Goal: Task Accomplishment & Management: Use online tool/utility

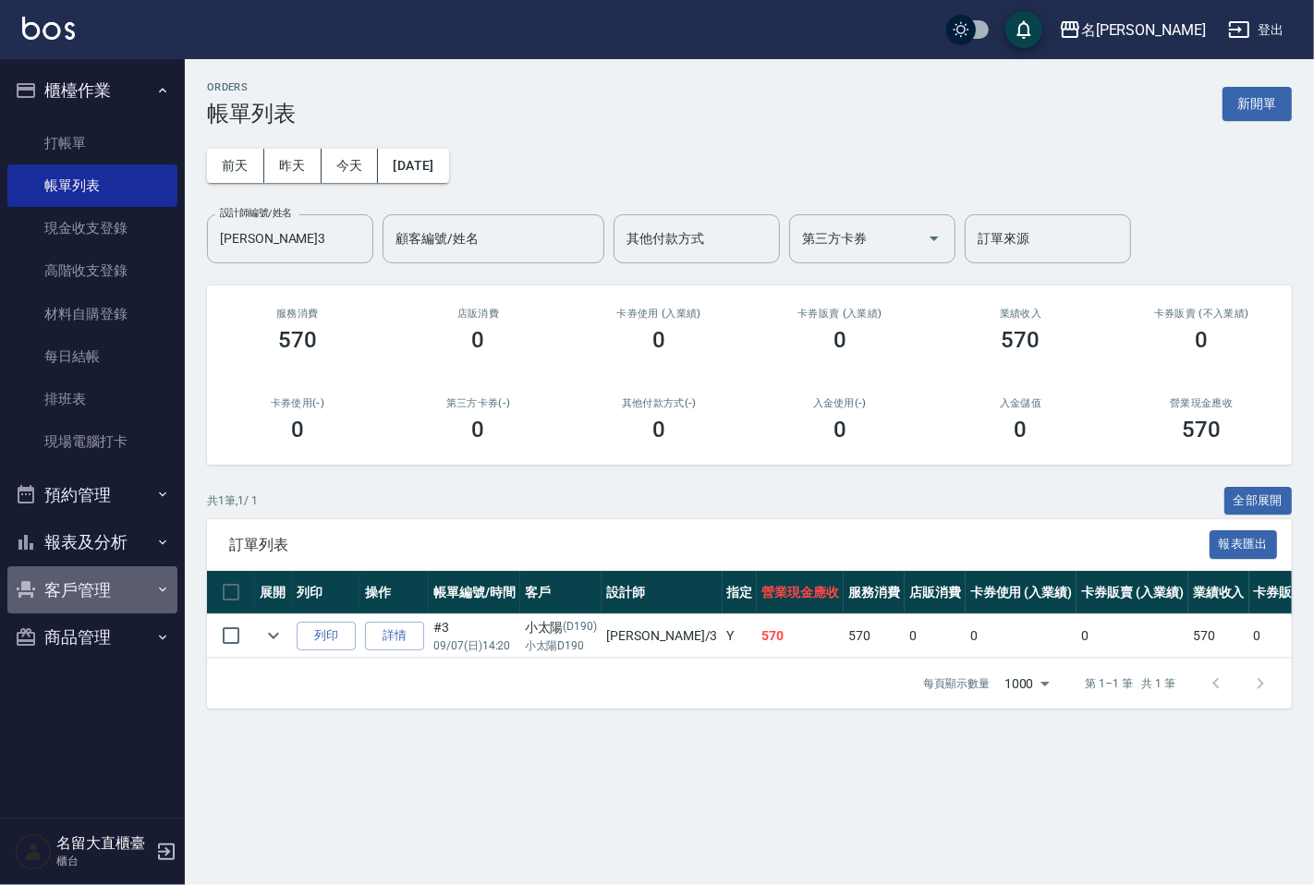
click at [96, 584] on button "客戶管理" at bounding box center [92, 591] width 170 height 48
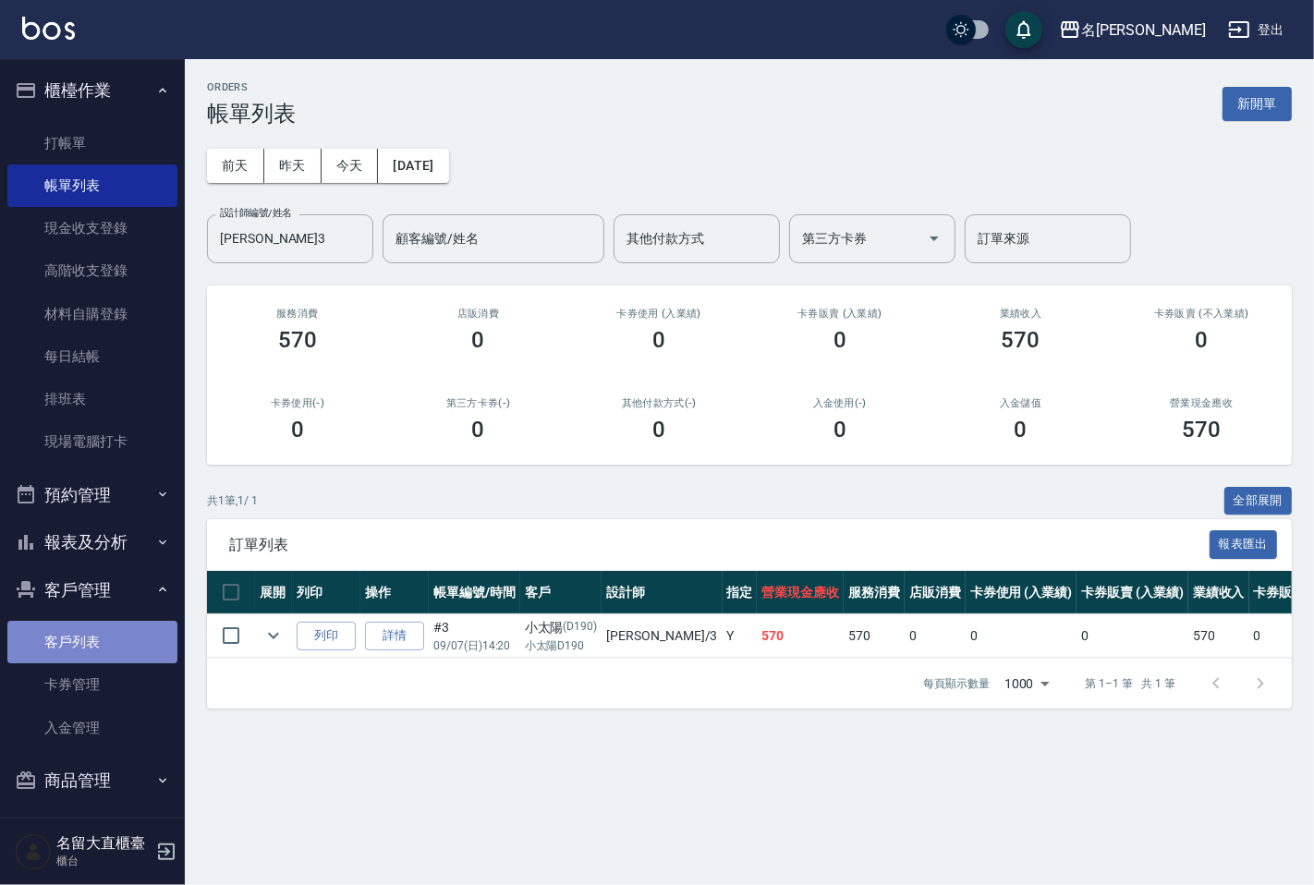
click at [104, 635] on link "客戶列表" at bounding box center [92, 642] width 170 height 43
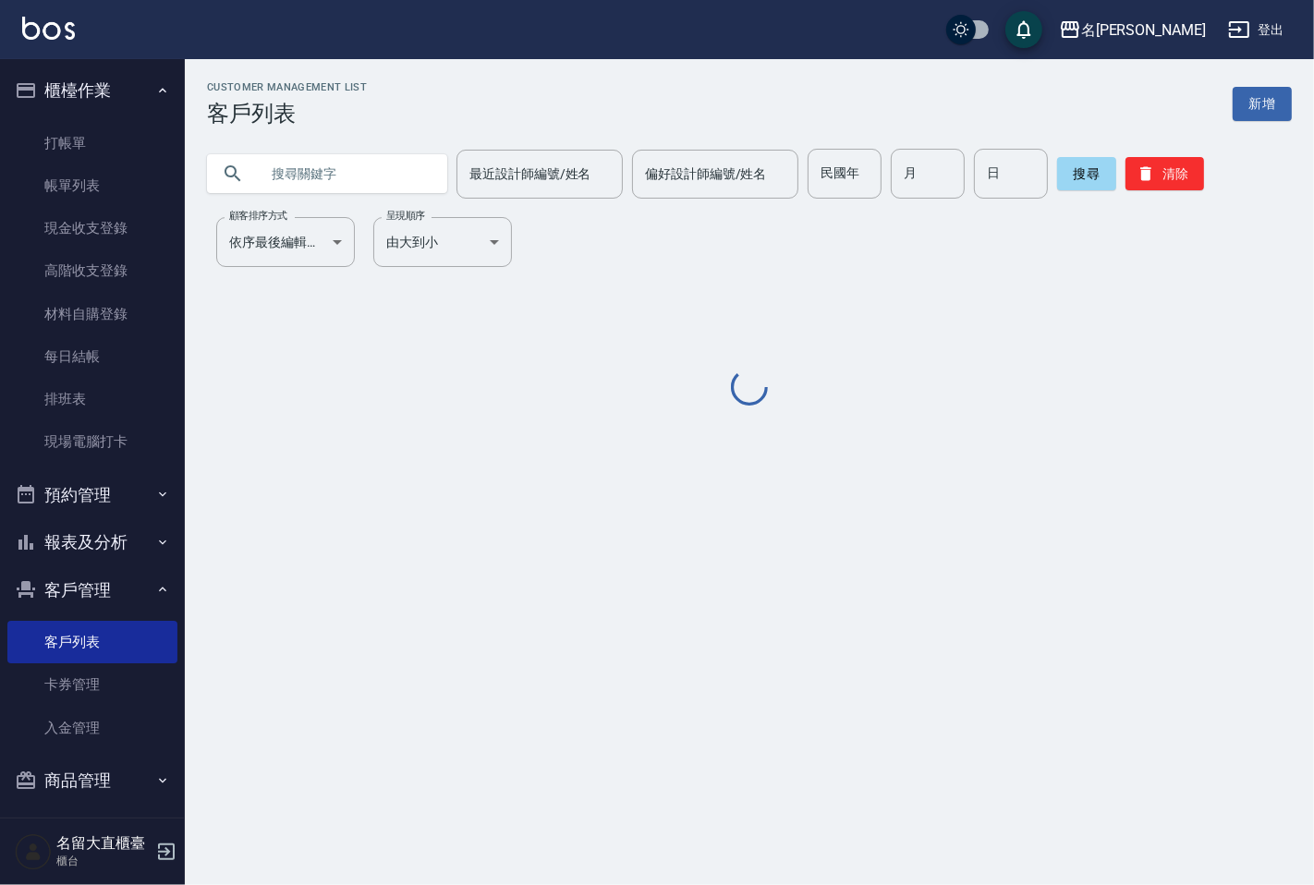
click at [353, 180] on input "text" at bounding box center [346, 174] width 174 height 50
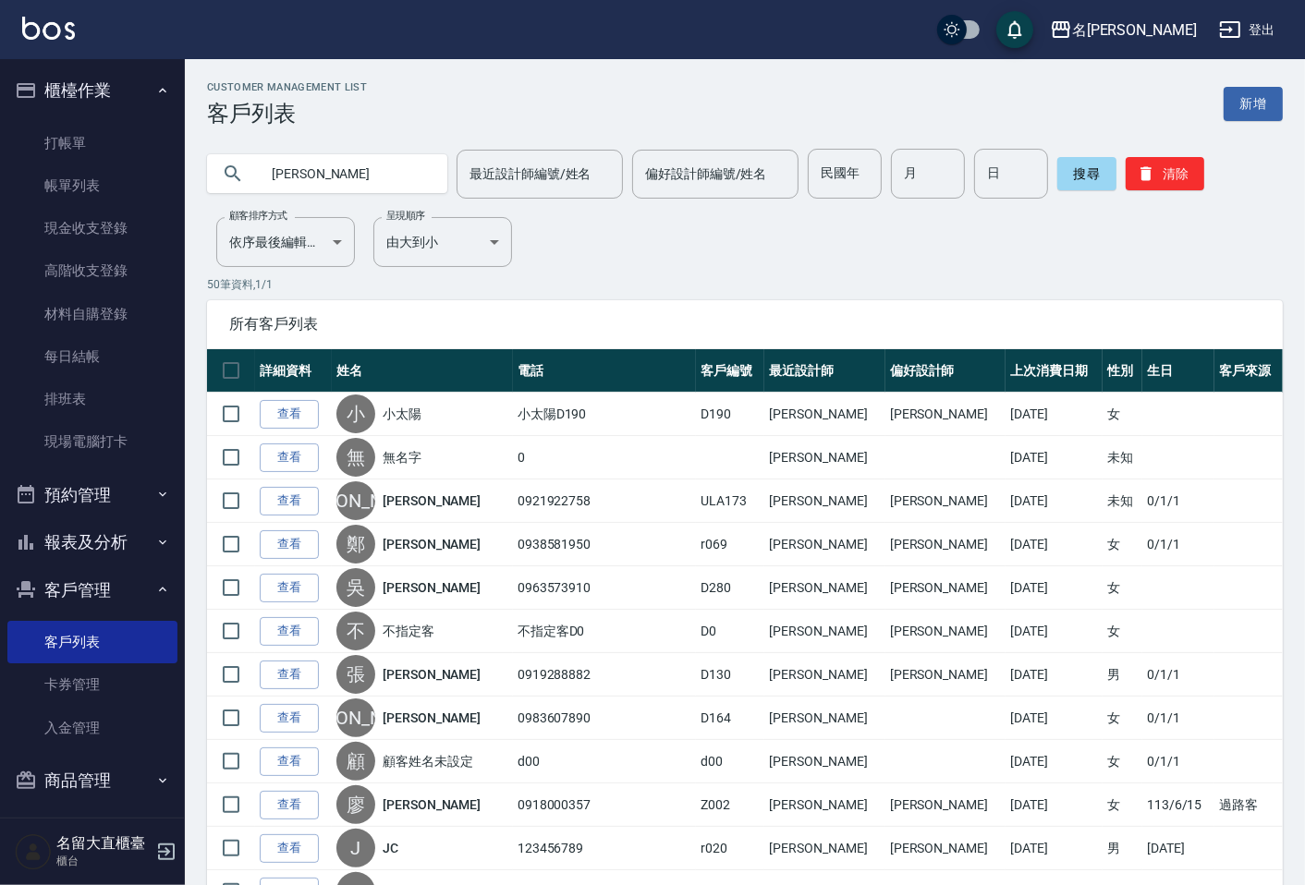
type input "[PERSON_NAME]"
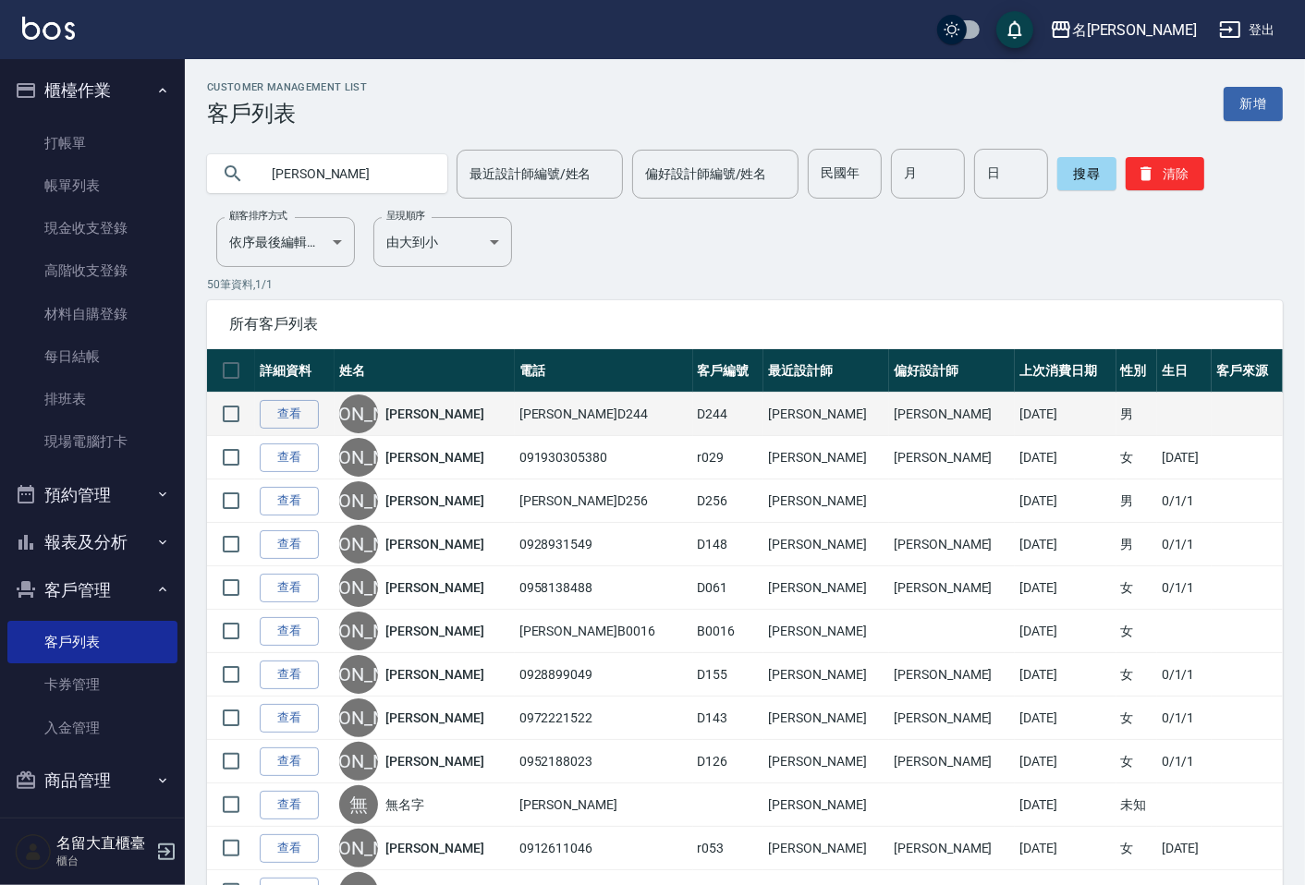
click at [429, 413] on link "[PERSON_NAME]" at bounding box center [434, 414] width 98 height 18
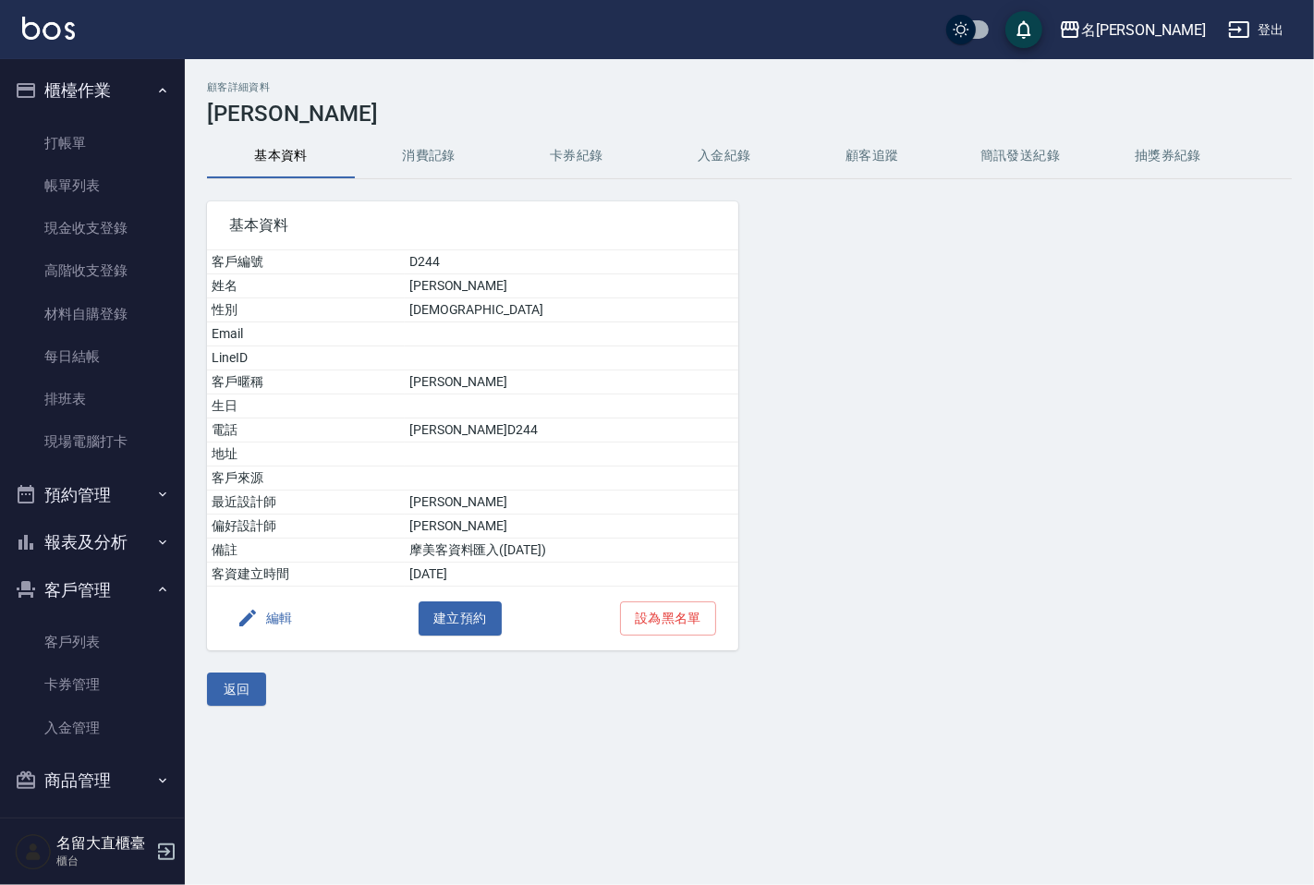
click at [418, 154] on button "消費記錄" at bounding box center [429, 156] width 148 height 44
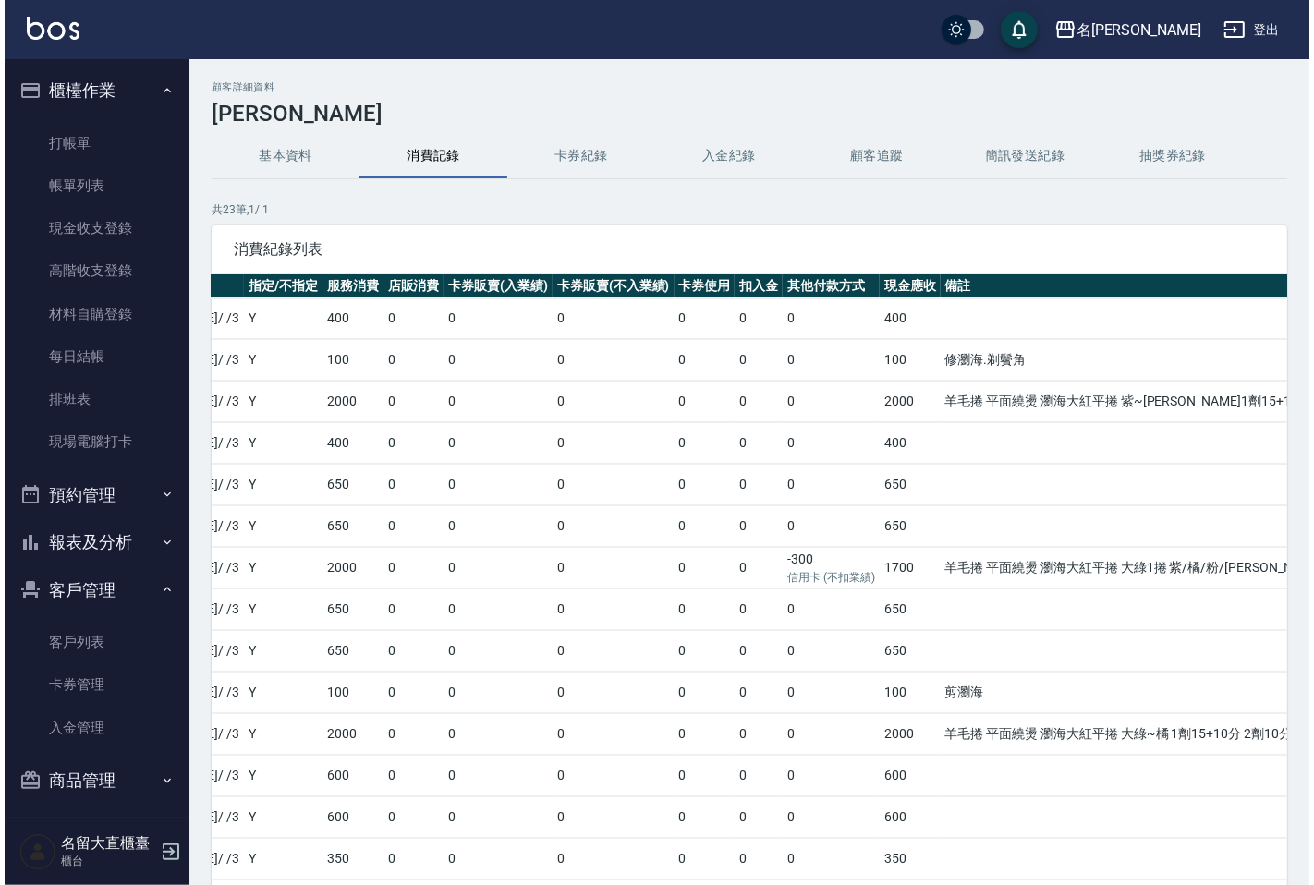
scroll to position [0, 417]
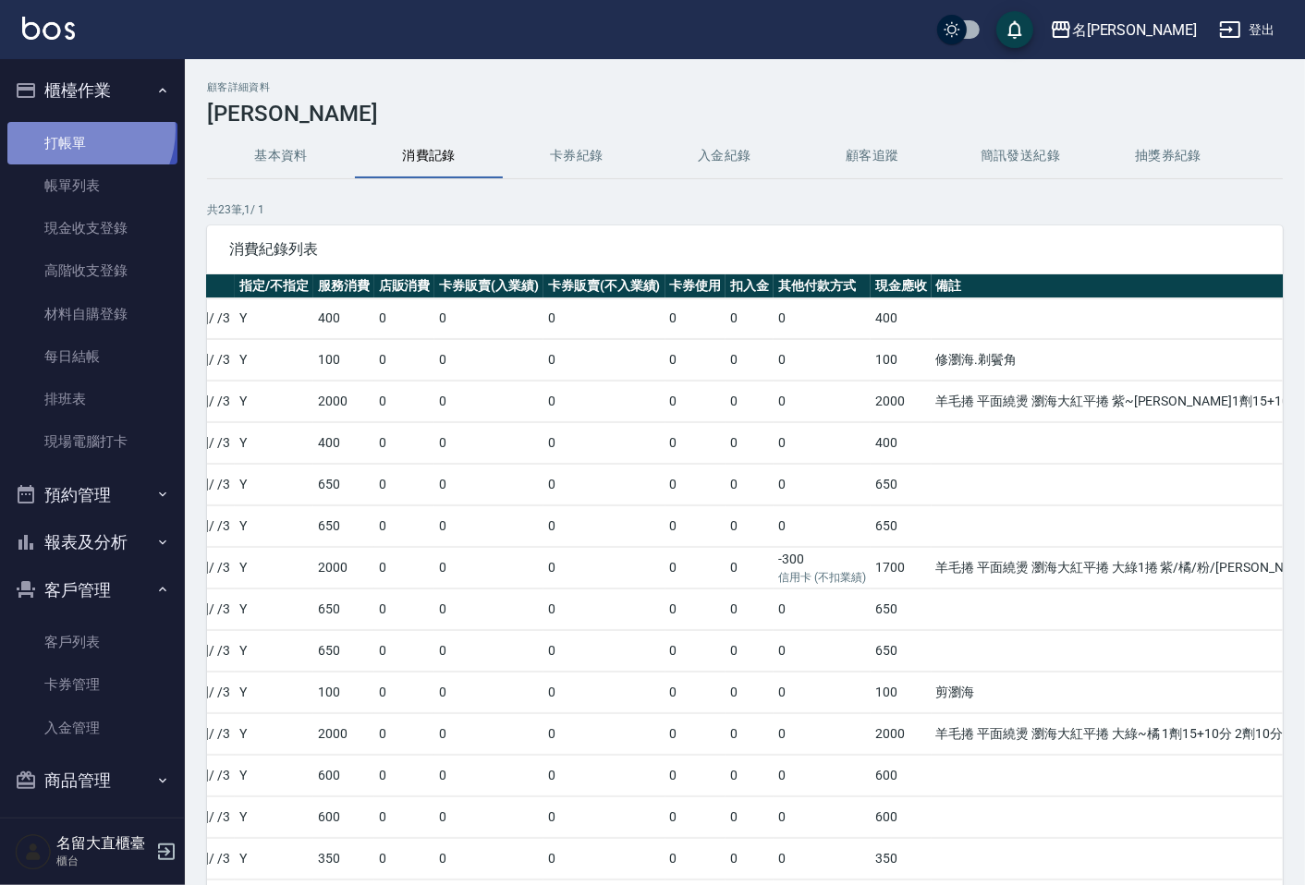
click at [79, 128] on link "打帳單" at bounding box center [92, 143] width 170 height 43
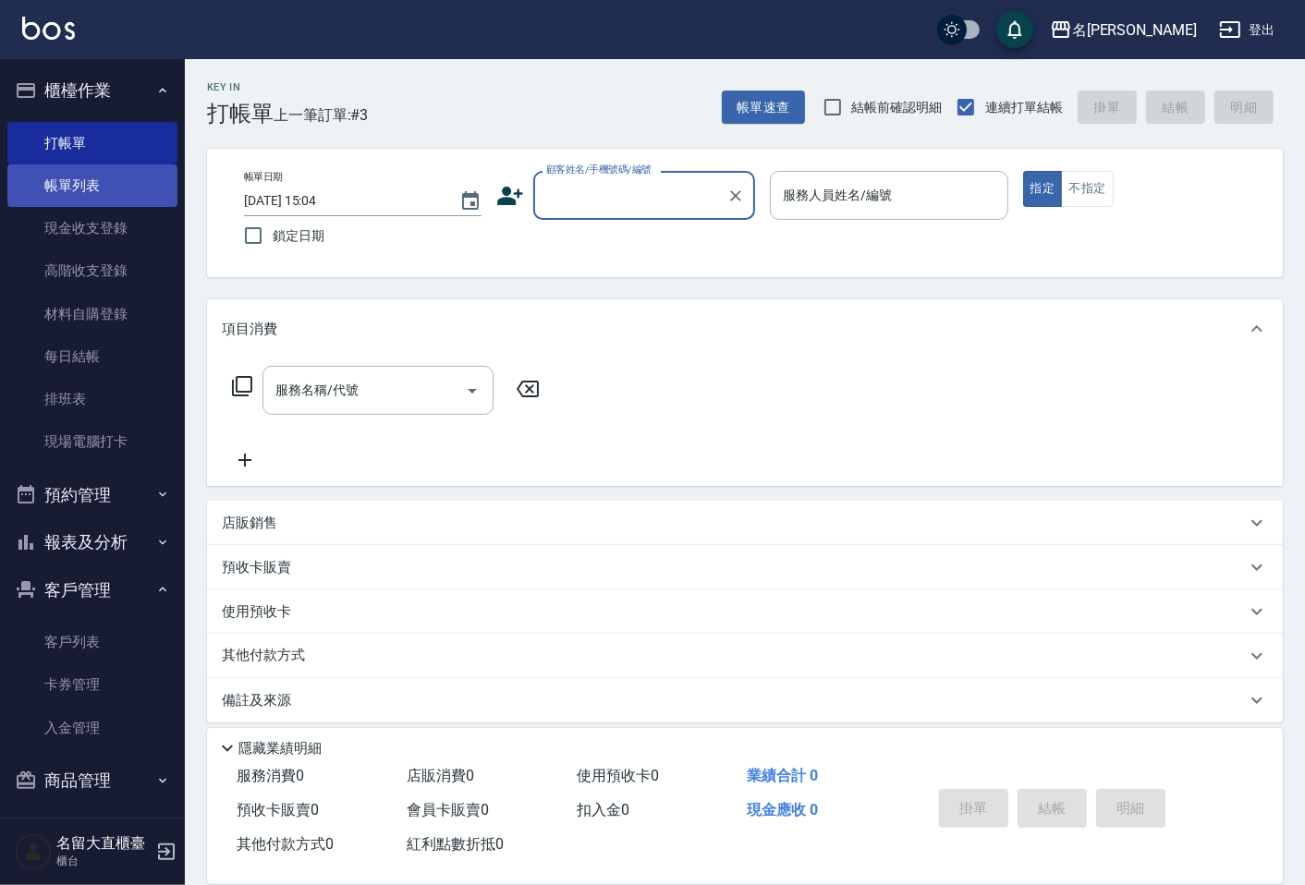
click at [133, 181] on link "帳單列表" at bounding box center [92, 186] width 170 height 43
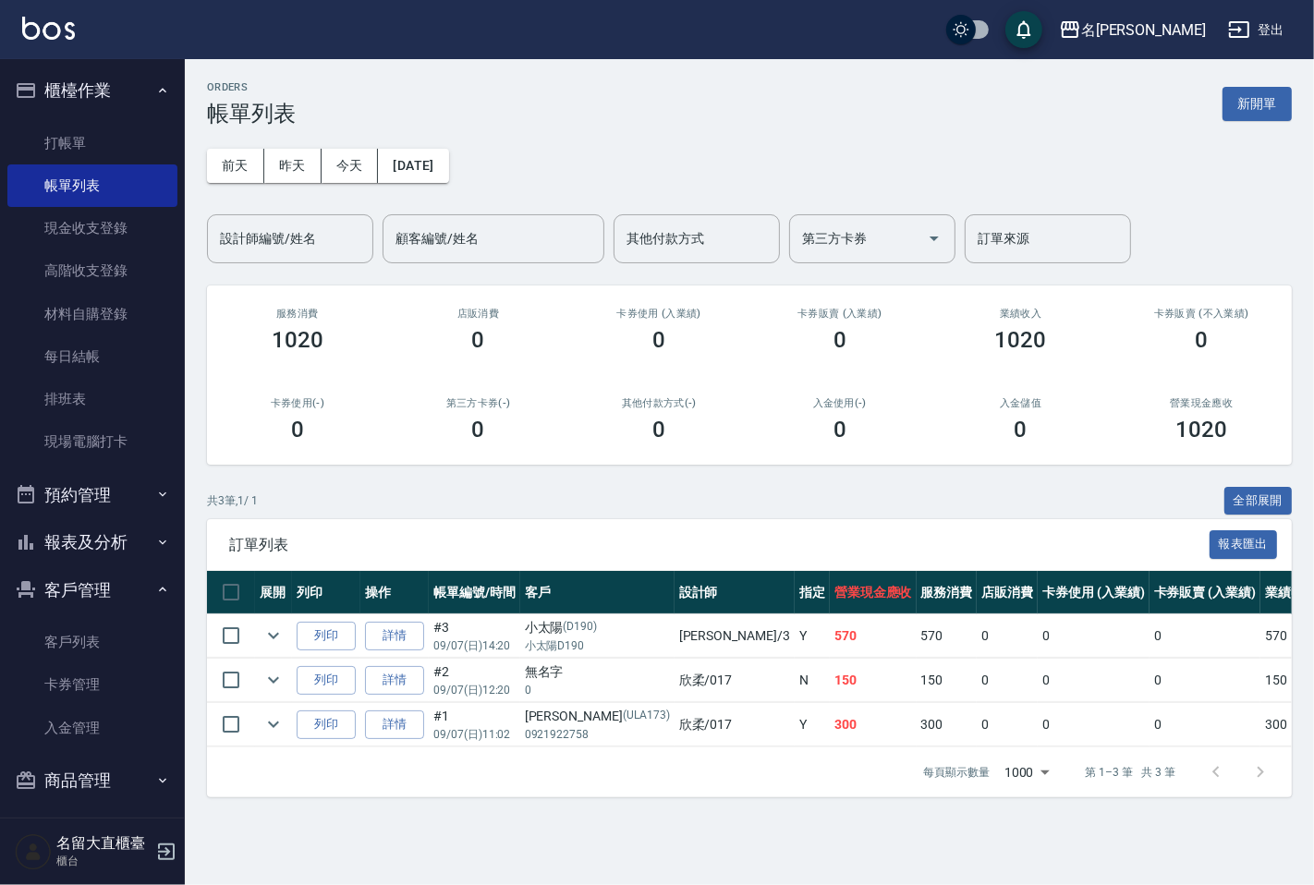
scroll to position [6, 0]
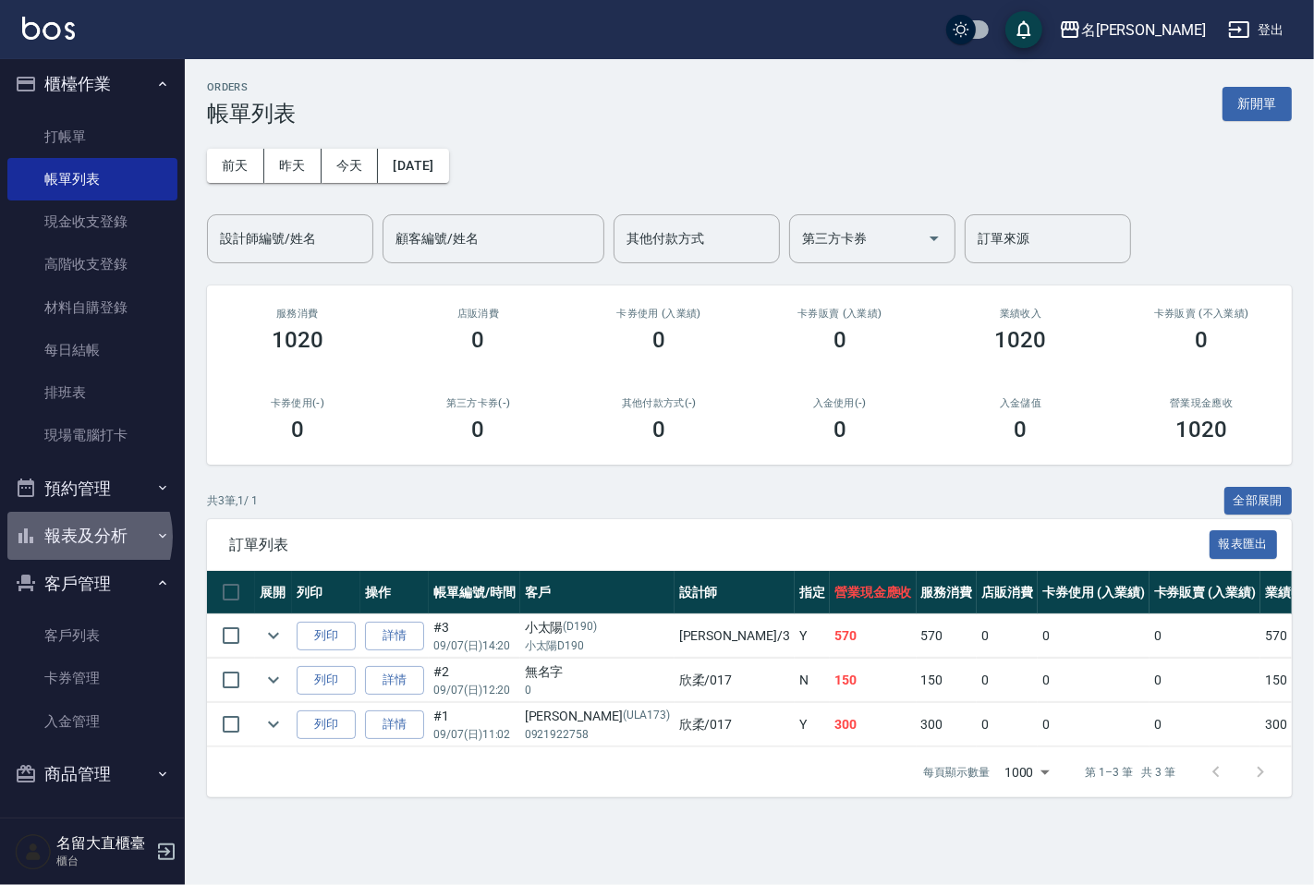
click at [76, 536] on button "報表及分析" at bounding box center [92, 536] width 170 height 48
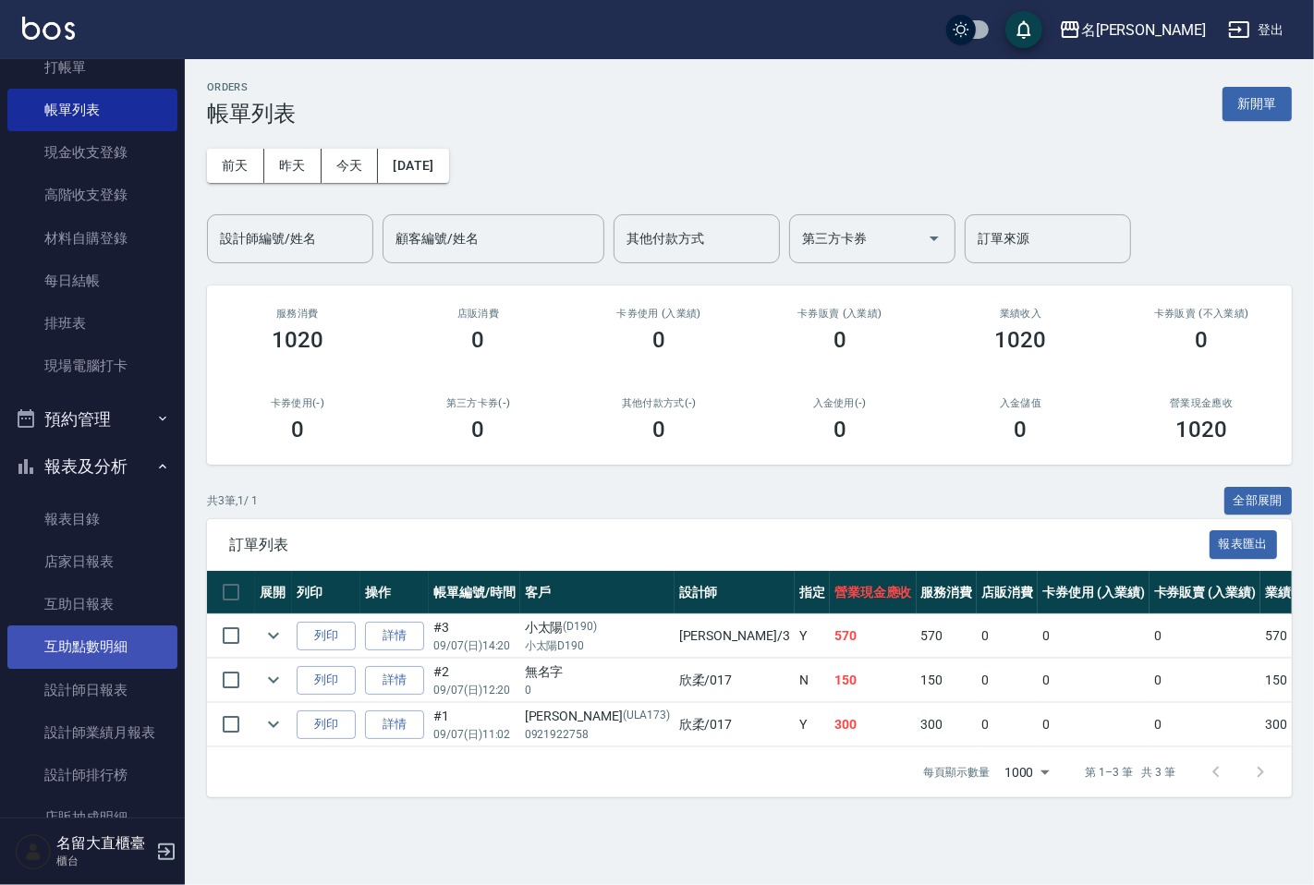
scroll to position [213, 0]
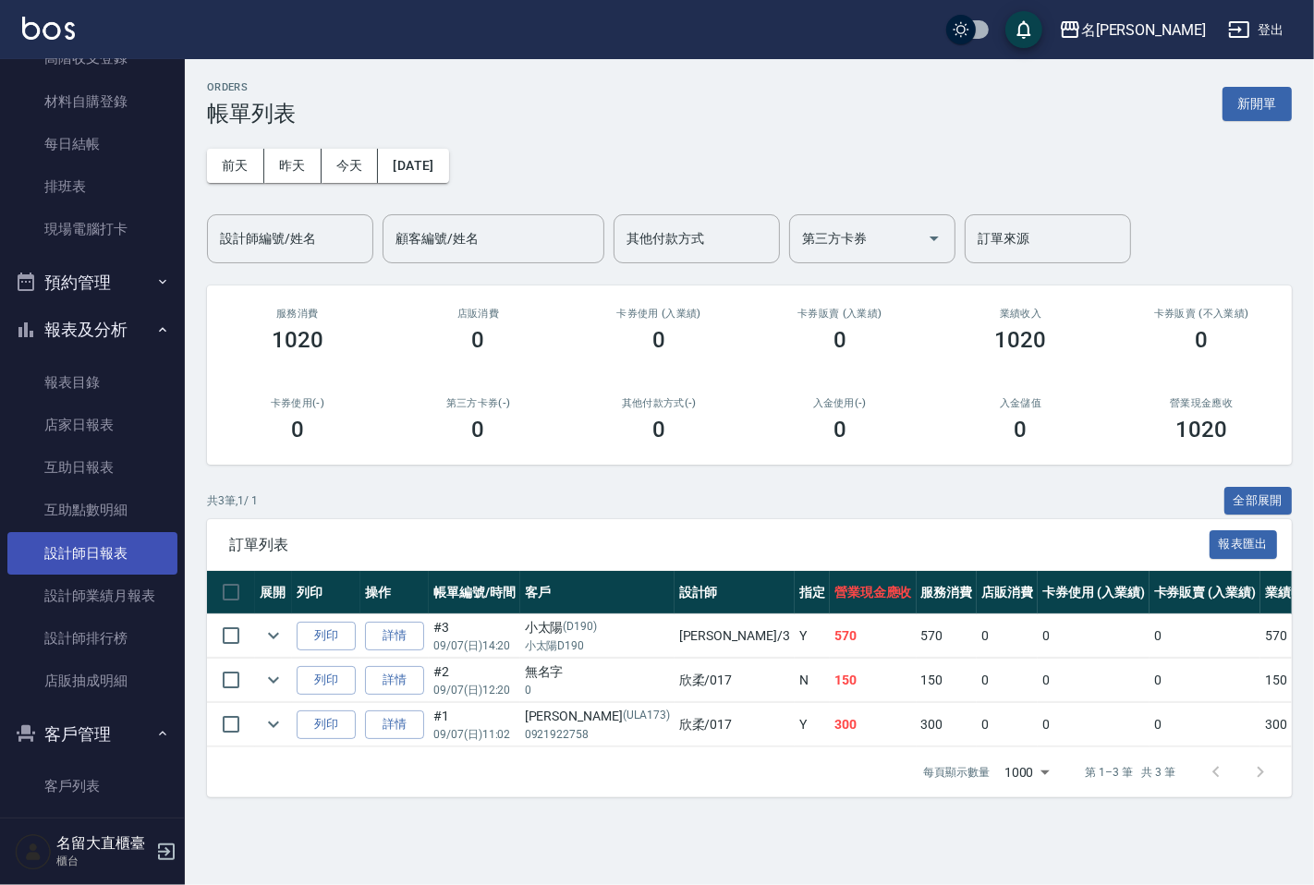
click at [108, 561] on link "設計師日報表" at bounding box center [92, 553] width 170 height 43
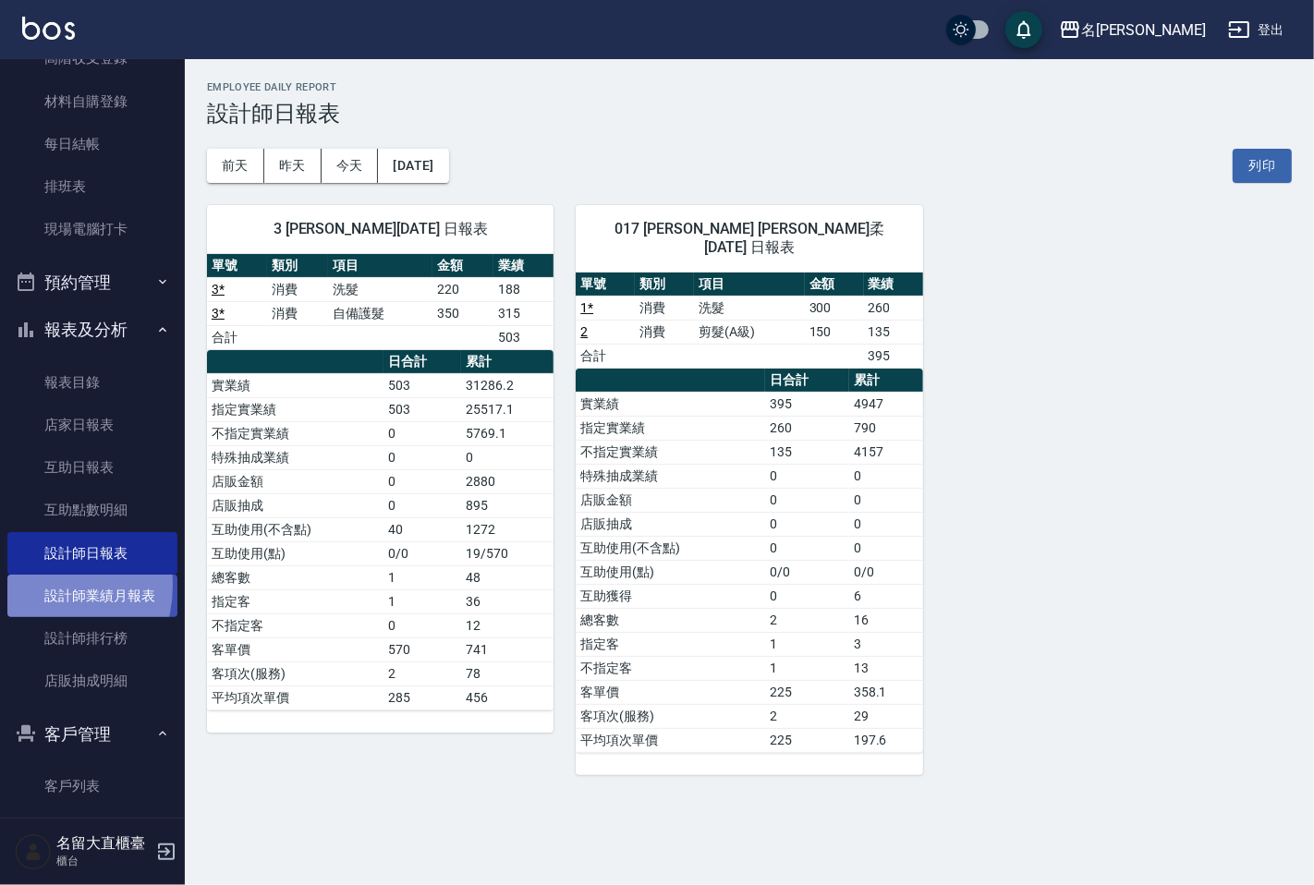
click at [32, 586] on link "設計師業績月報表" at bounding box center [92, 596] width 170 height 43
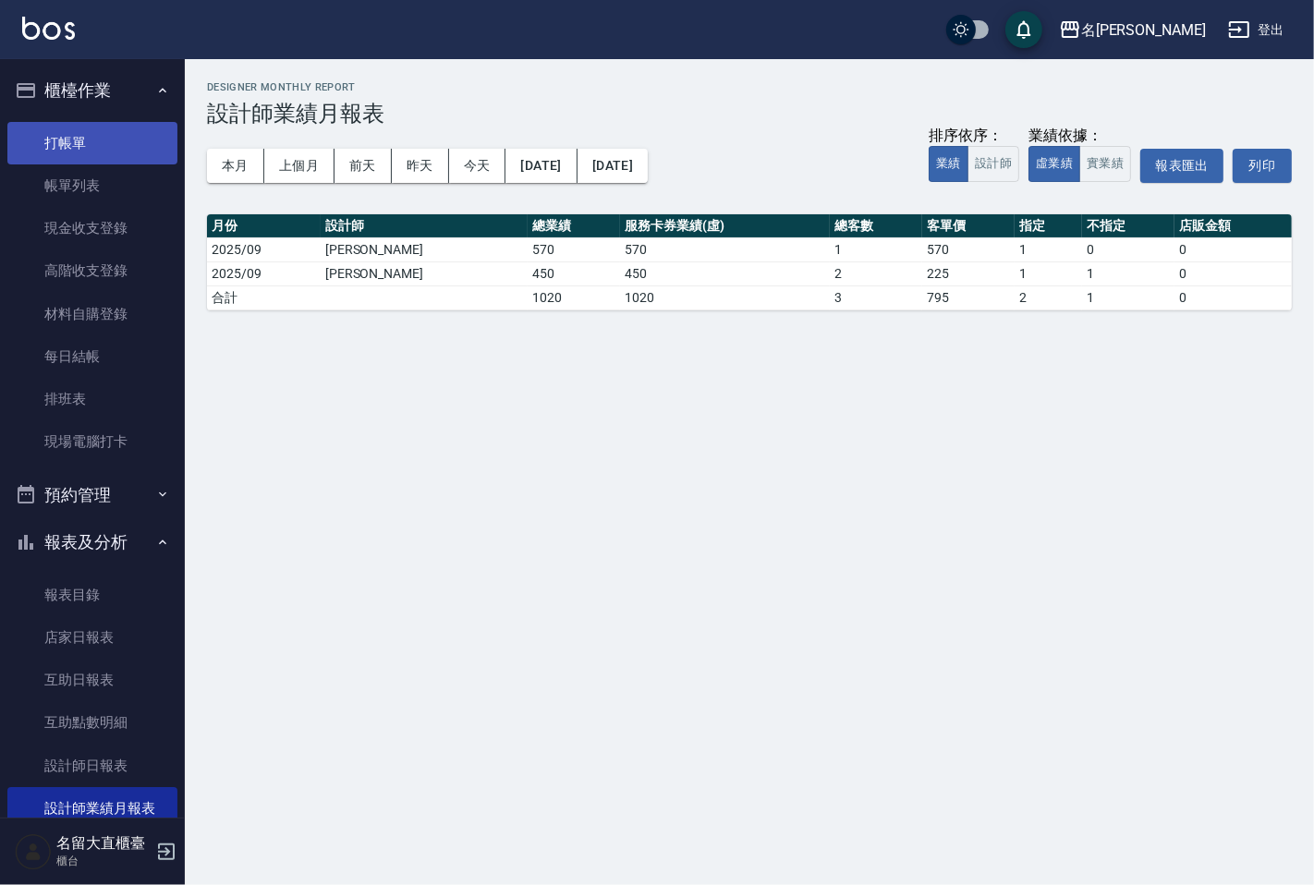
click at [90, 139] on link "打帳單" at bounding box center [92, 143] width 170 height 43
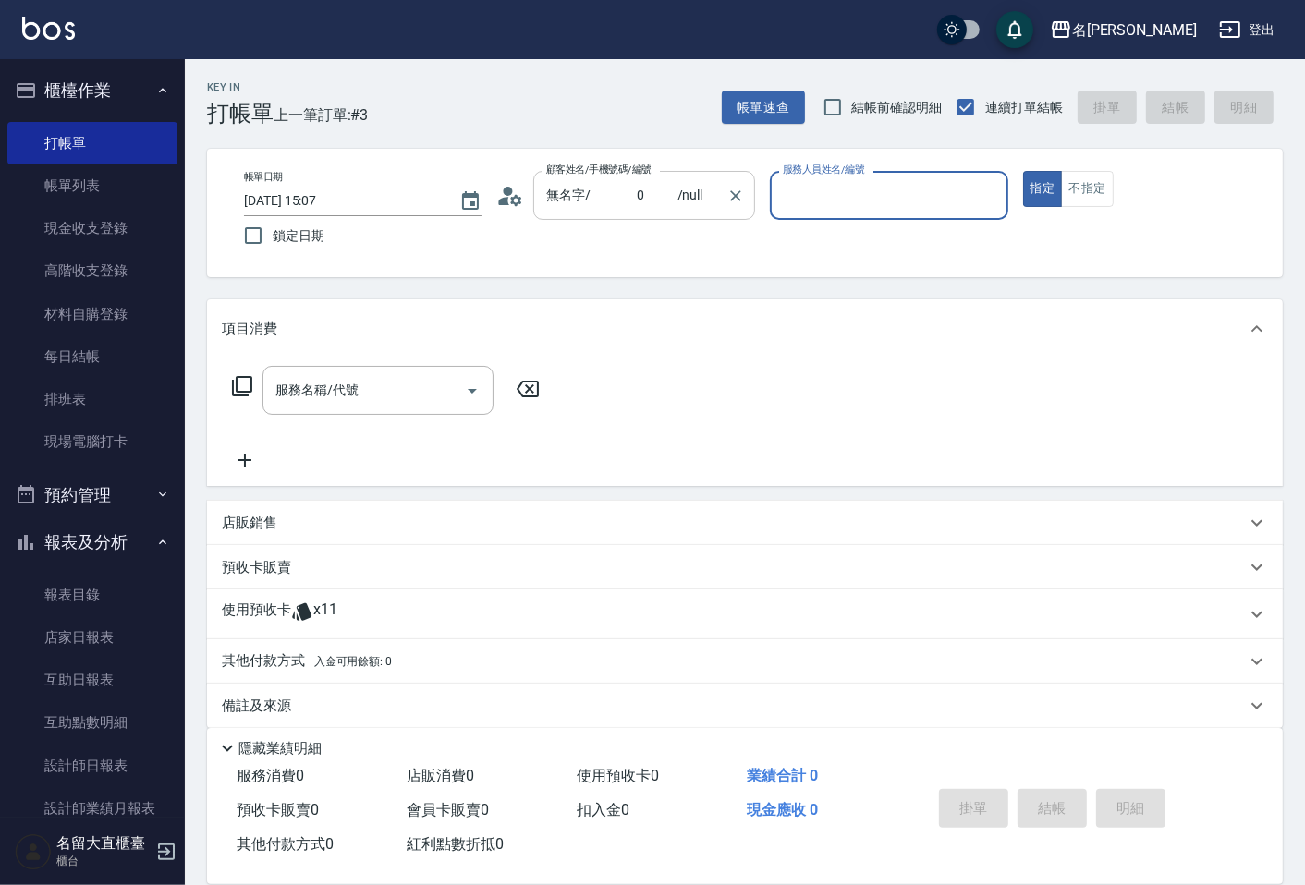
type input "新客人 姓名未設定/無/null"
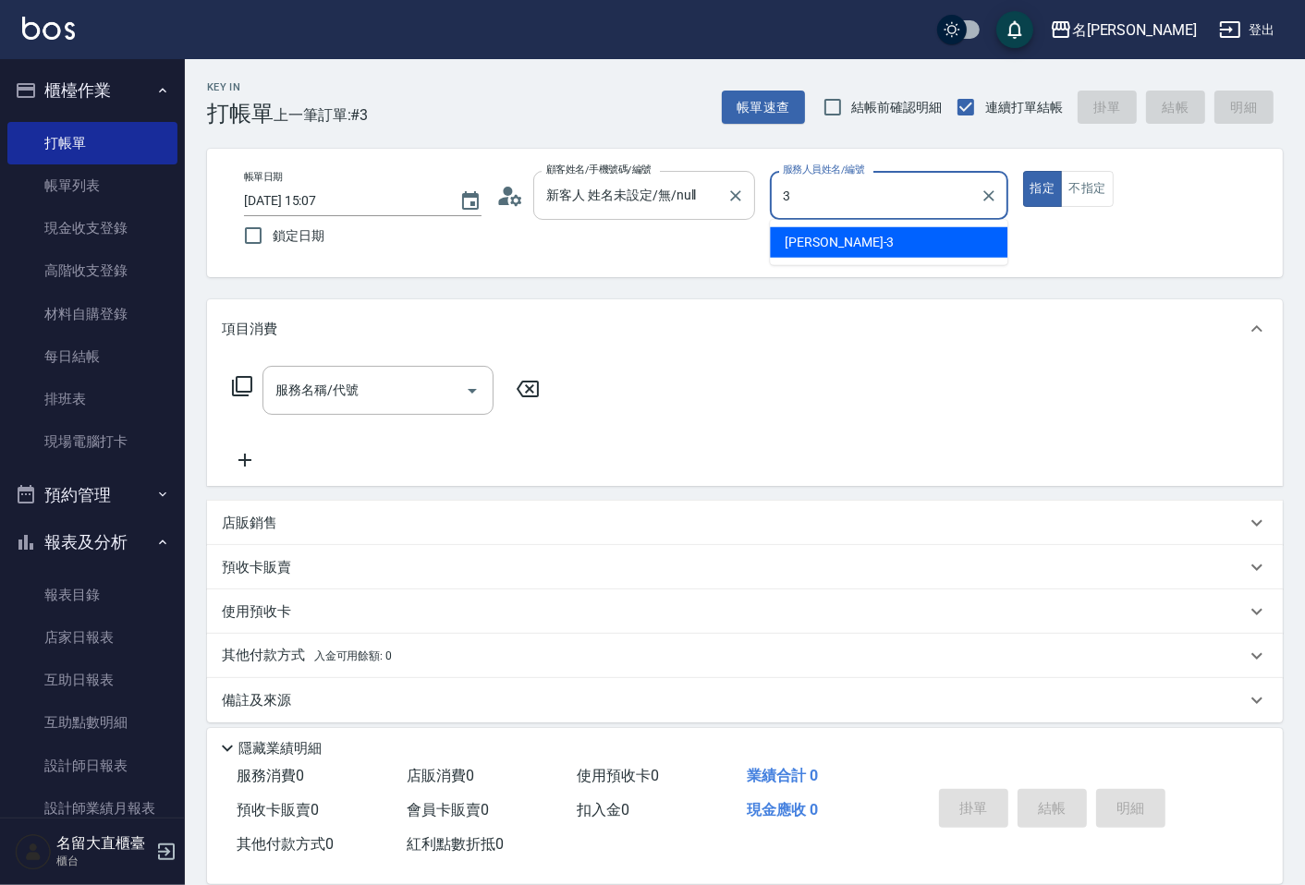
type input "[PERSON_NAME]3"
type button "true"
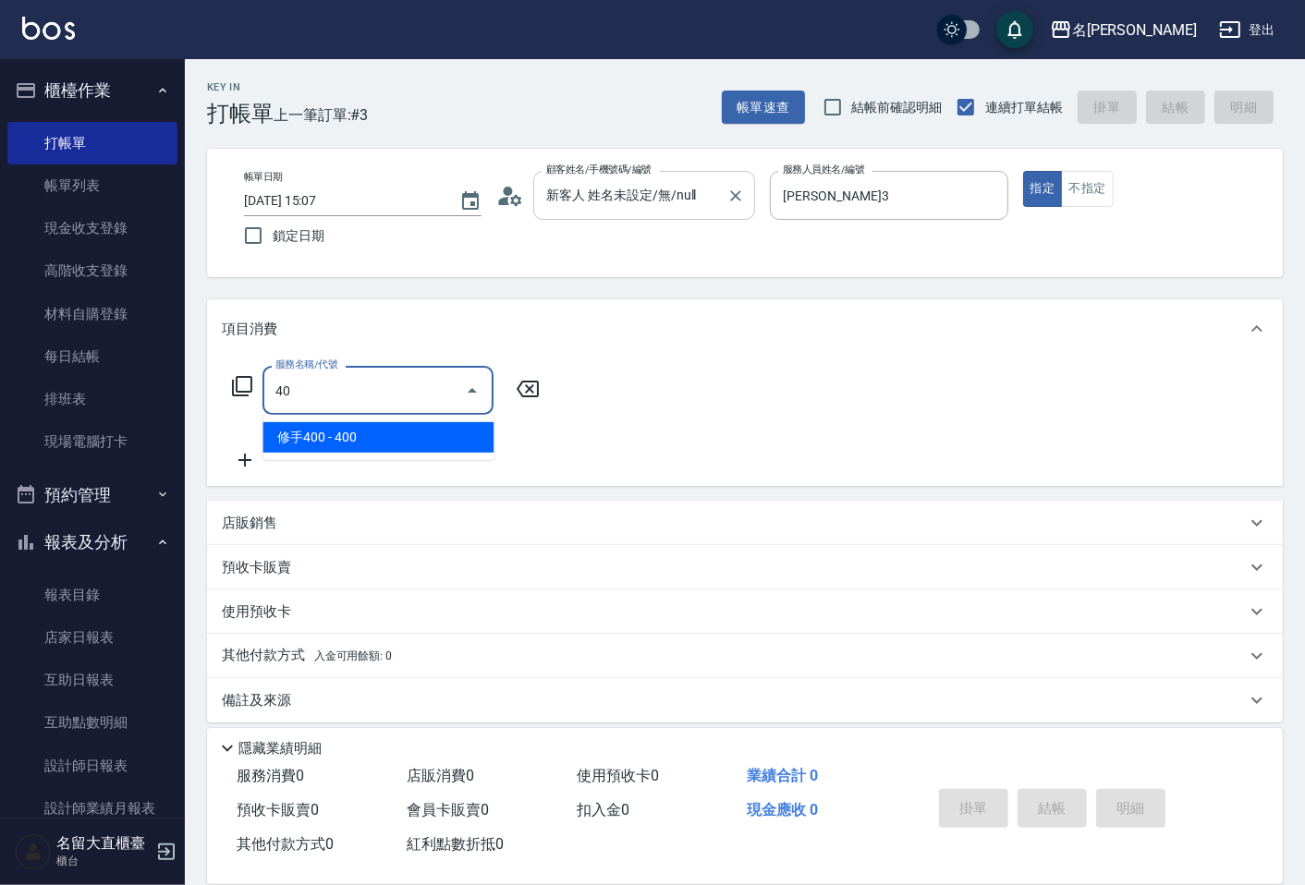
type input "4"
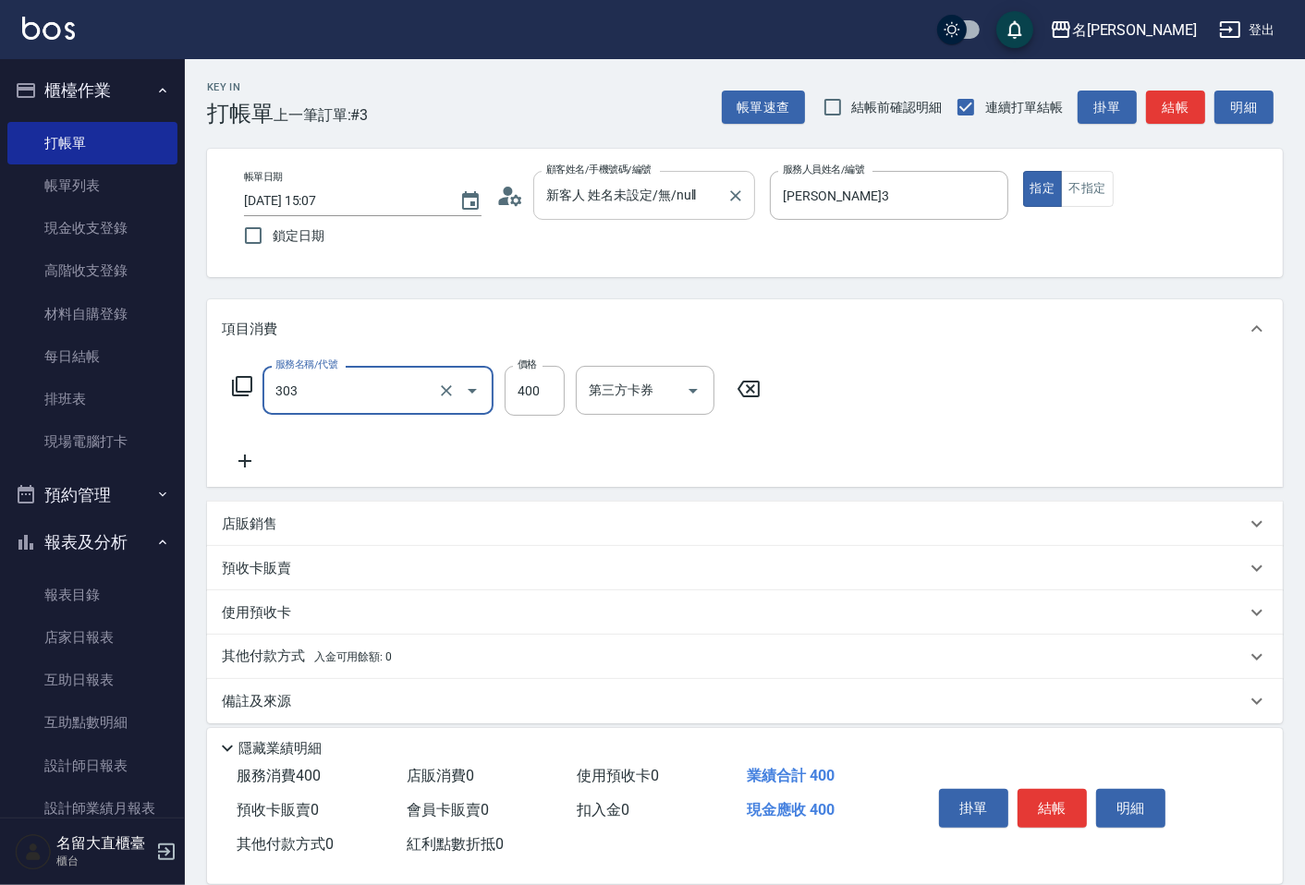
type input "剪髮(C級)(303)"
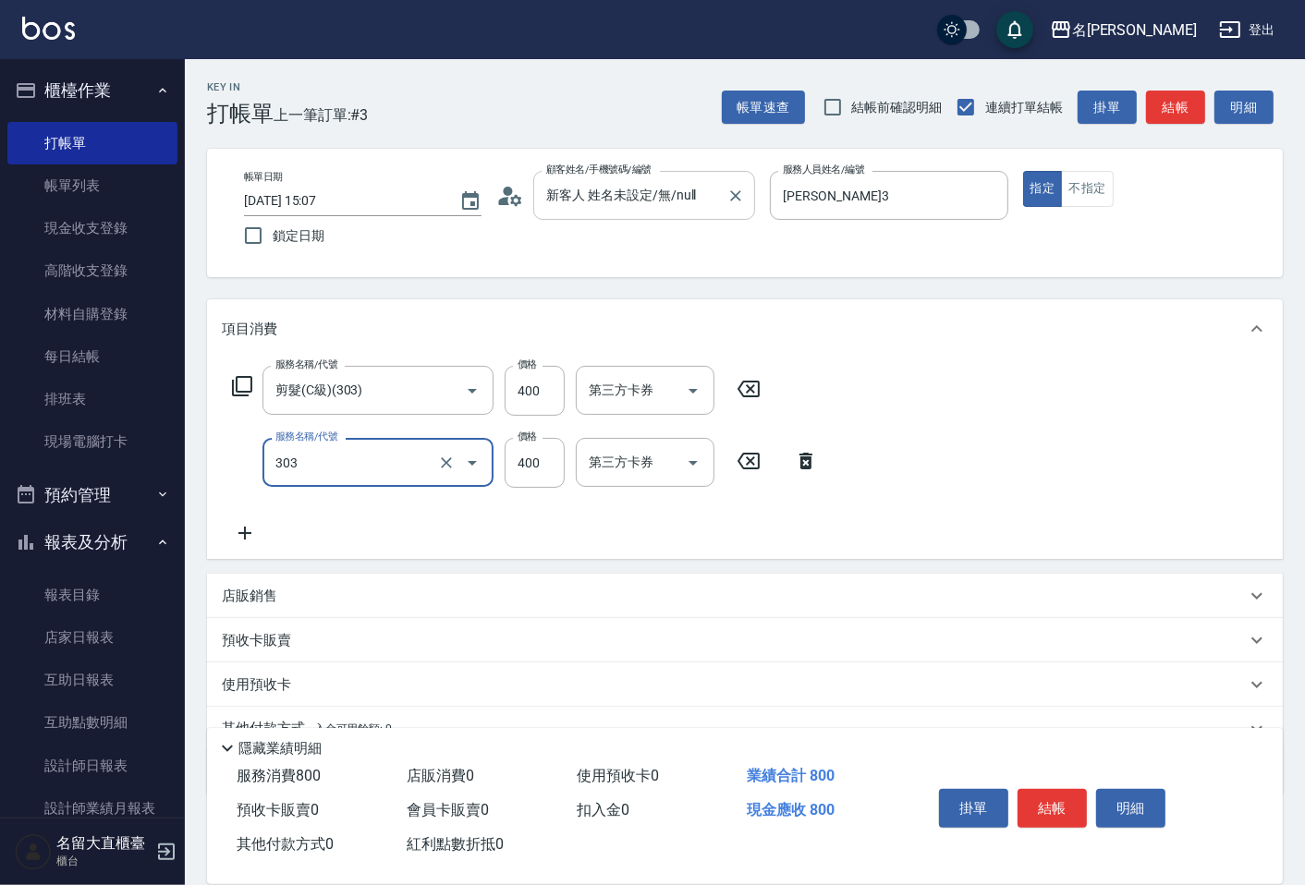
type input "剪髮(C級)(303)"
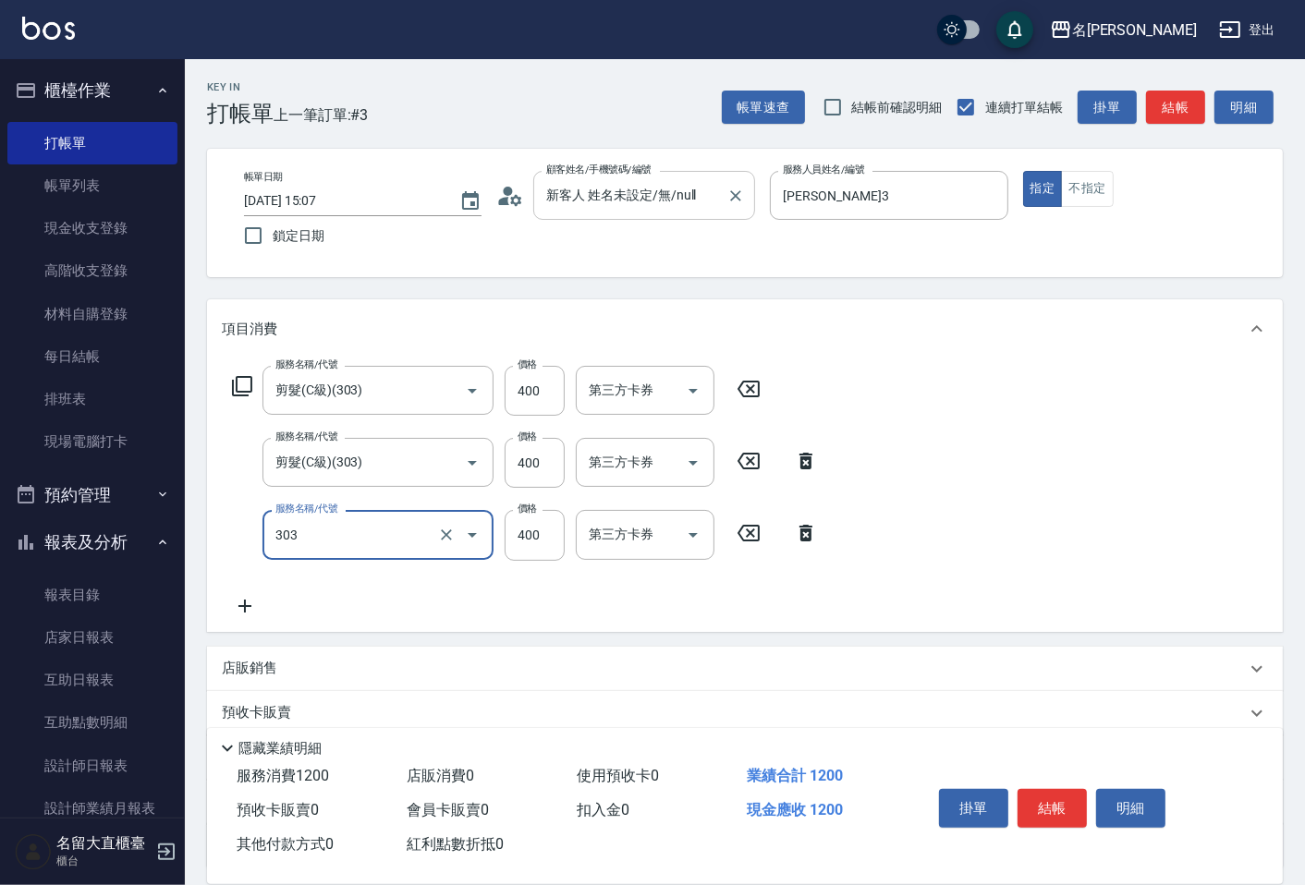
type input "剪髮(C級)(303)"
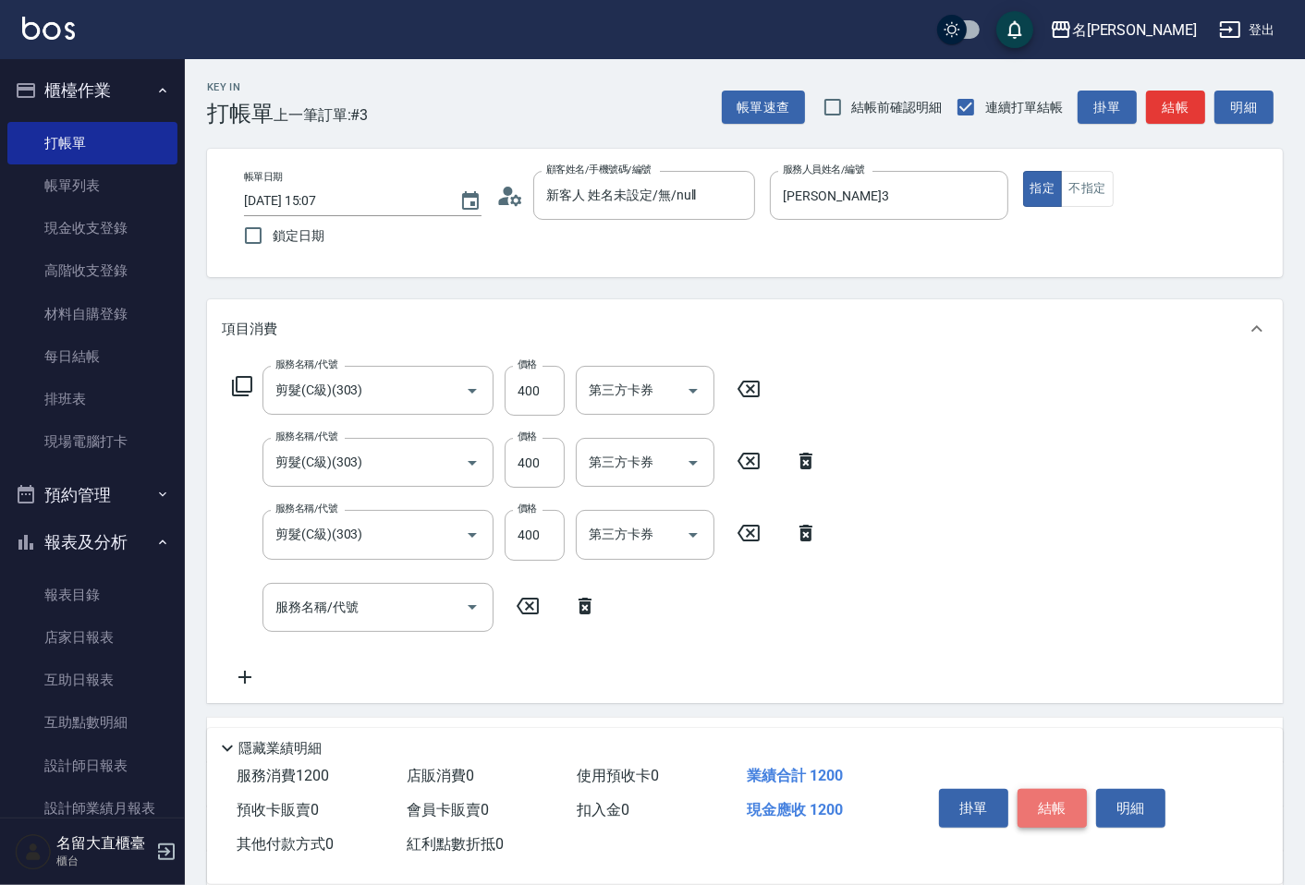
click at [1055, 799] on button "結帳" at bounding box center [1052, 808] width 69 height 39
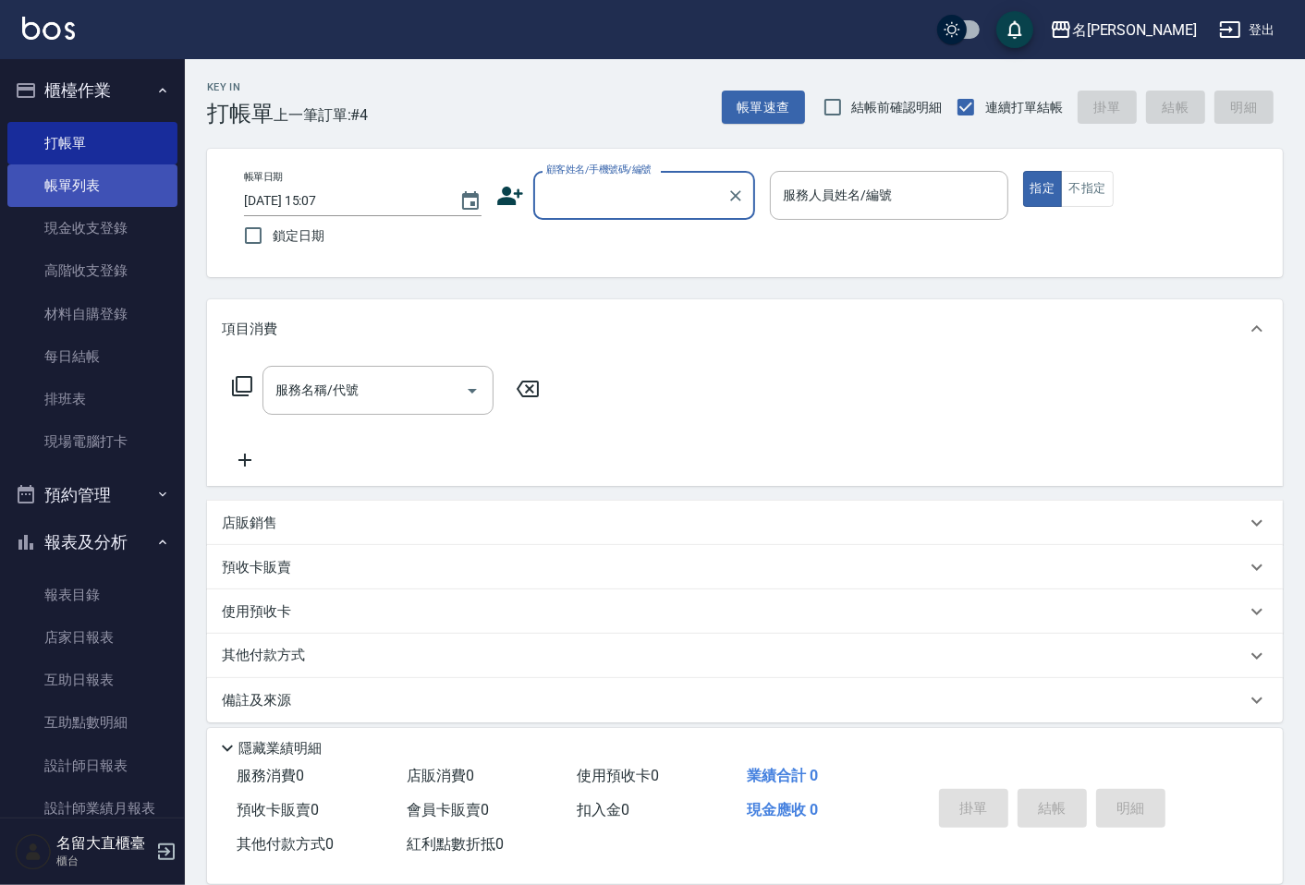
click at [118, 186] on link "帳單列表" at bounding box center [92, 186] width 170 height 43
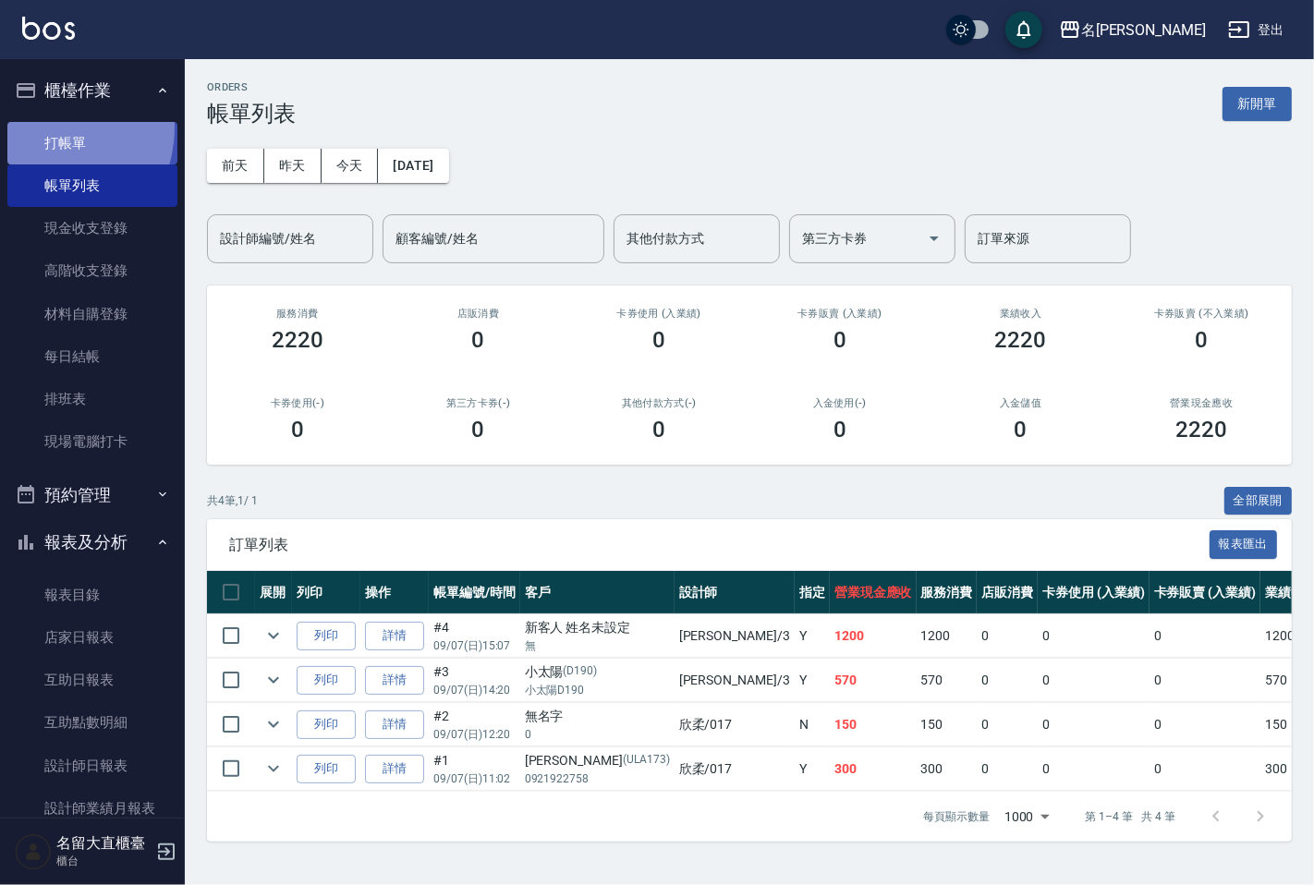
click at [43, 128] on link "打帳單" at bounding box center [92, 143] width 170 height 43
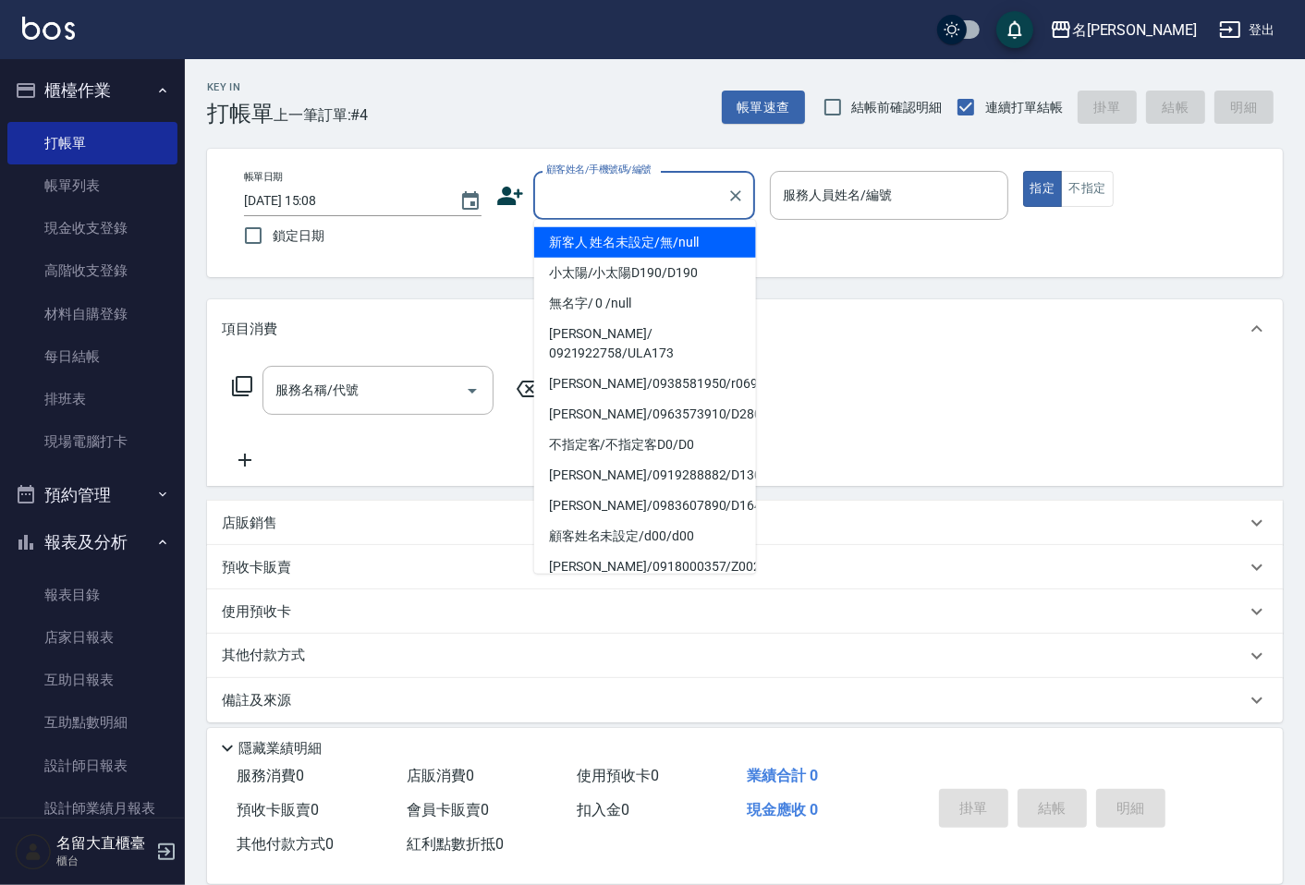
click at [604, 211] on input "顧客姓名/手機號碼/編號" at bounding box center [630, 195] width 177 height 32
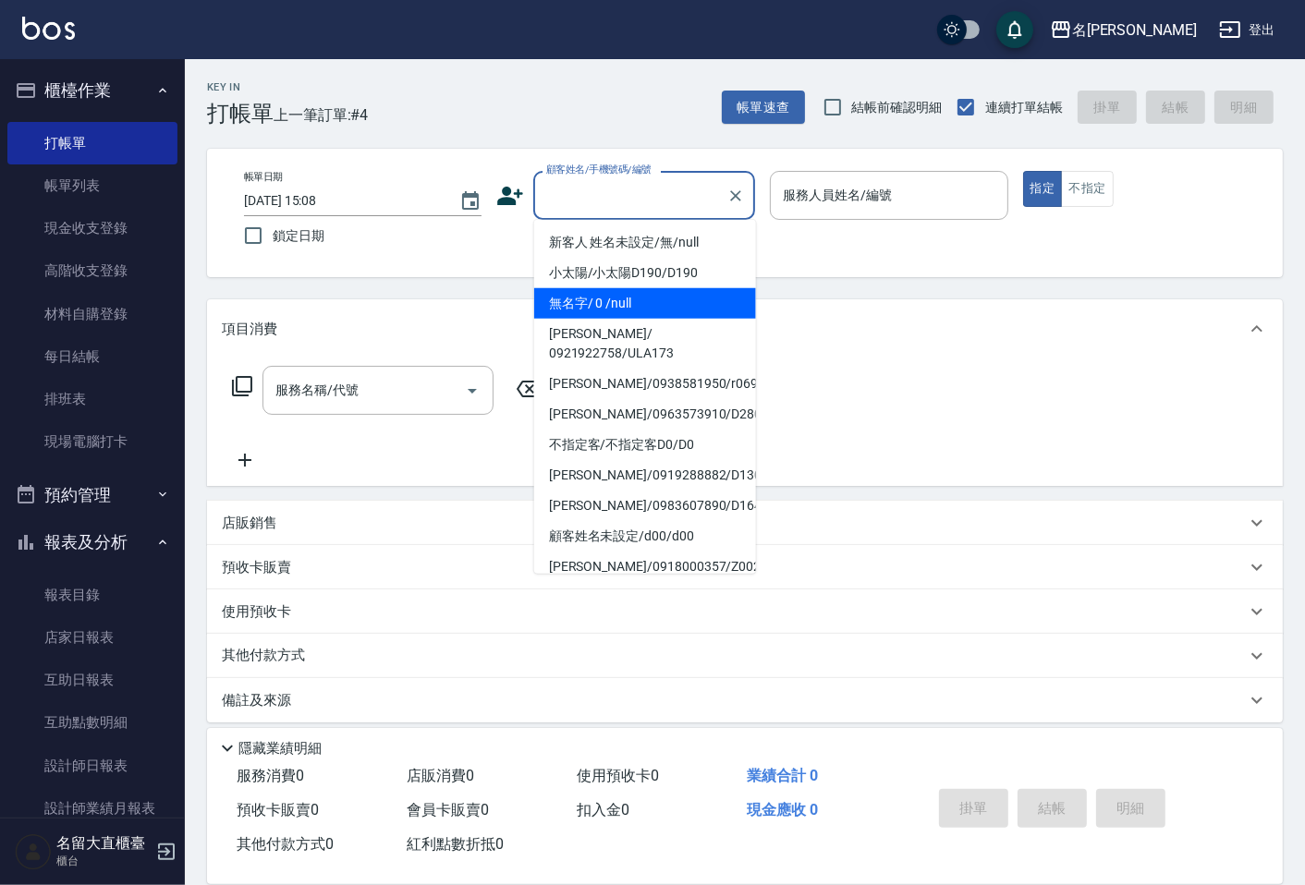
click at [627, 293] on li "無名字/ 0 /null" at bounding box center [645, 303] width 222 height 30
type input "無名字/ 0 /null"
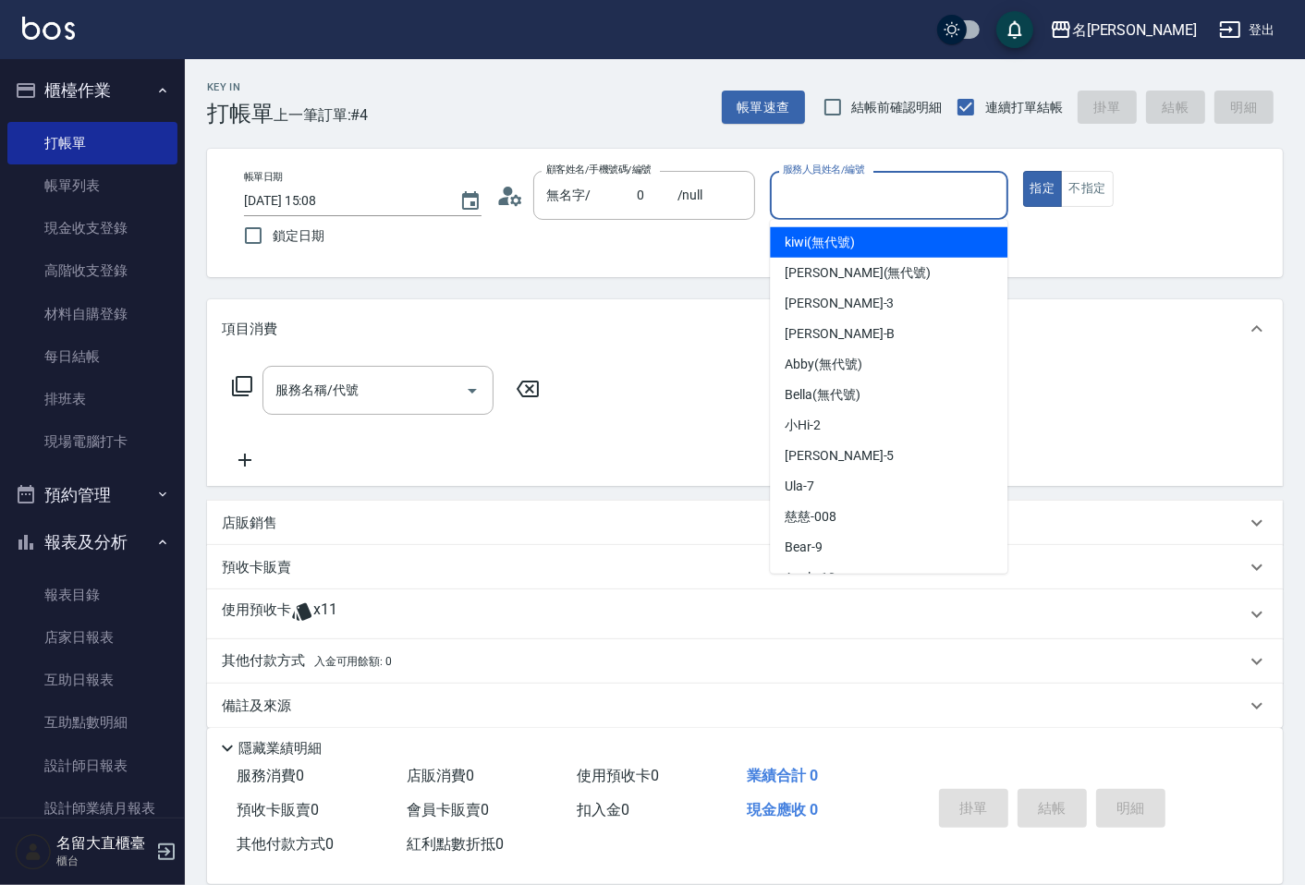
click at [848, 201] on input "服務人員姓名/編號" at bounding box center [888, 195] width 221 height 32
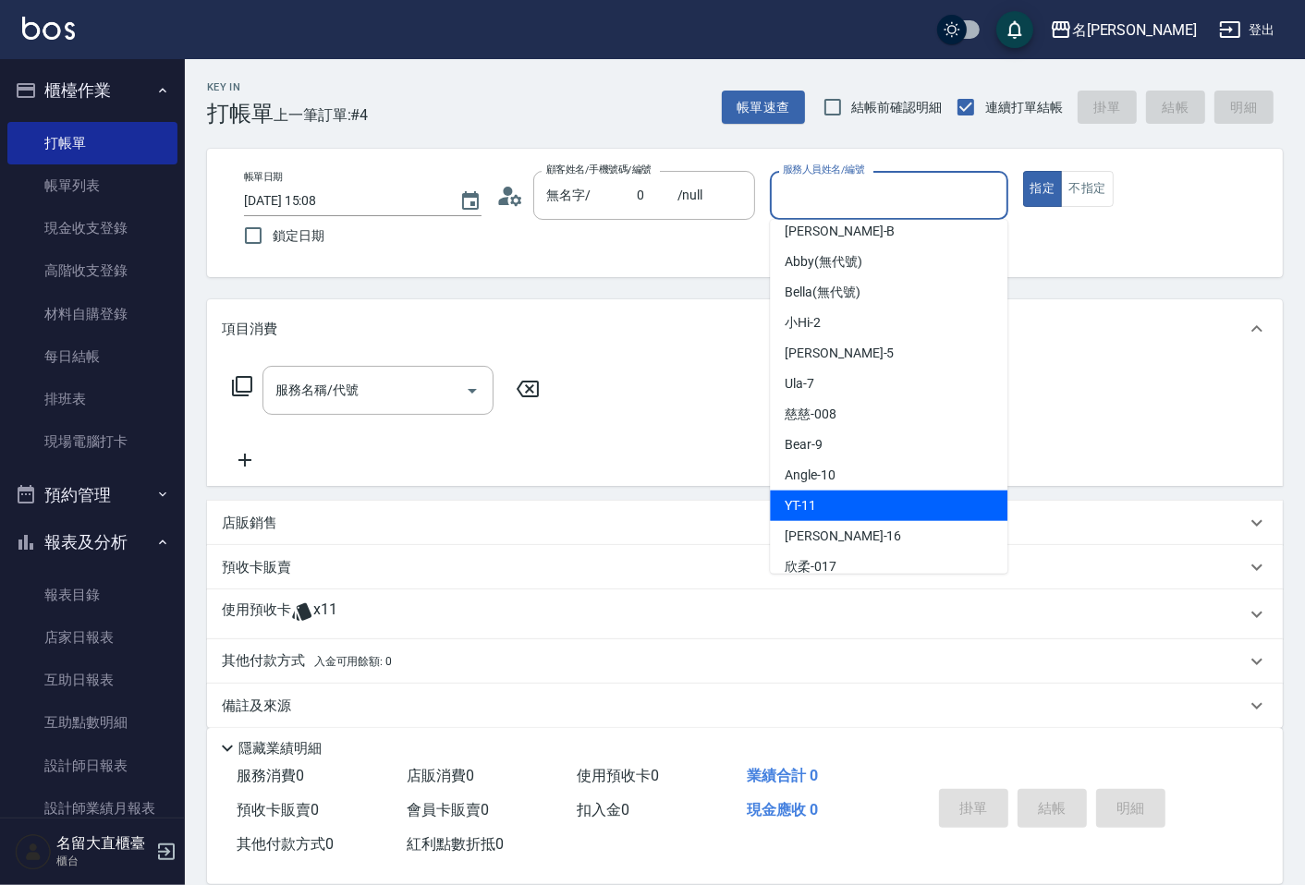
scroll to position [270, 0]
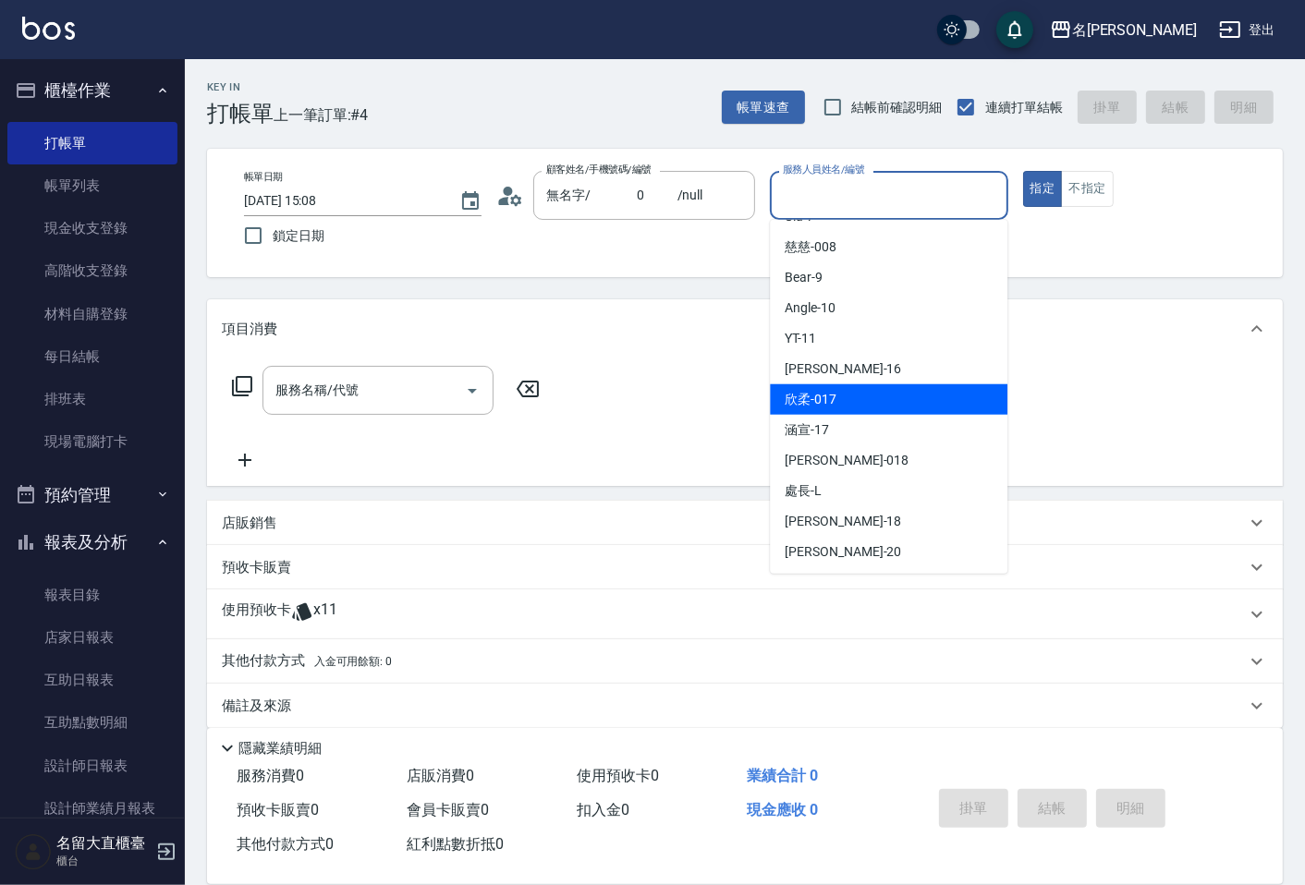
click at [811, 398] on span "欣柔 -017" at bounding box center [811, 399] width 52 height 19
type input "欣柔-017"
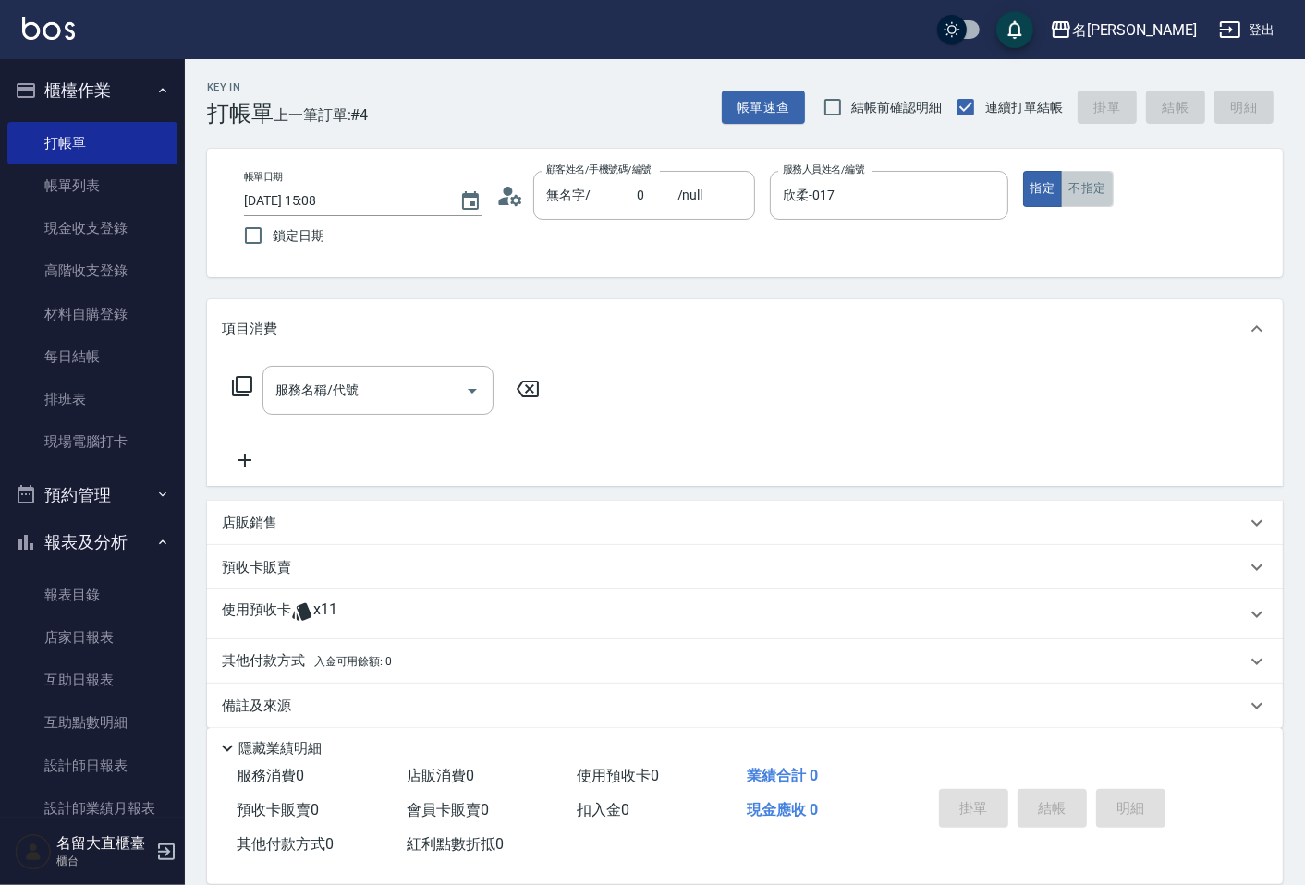
click at [1096, 186] on button "不指定" at bounding box center [1087, 189] width 52 height 36
click at [270, 391] on div "服務名稱/代號" at bounding box center [377, 390] width 231 height 49
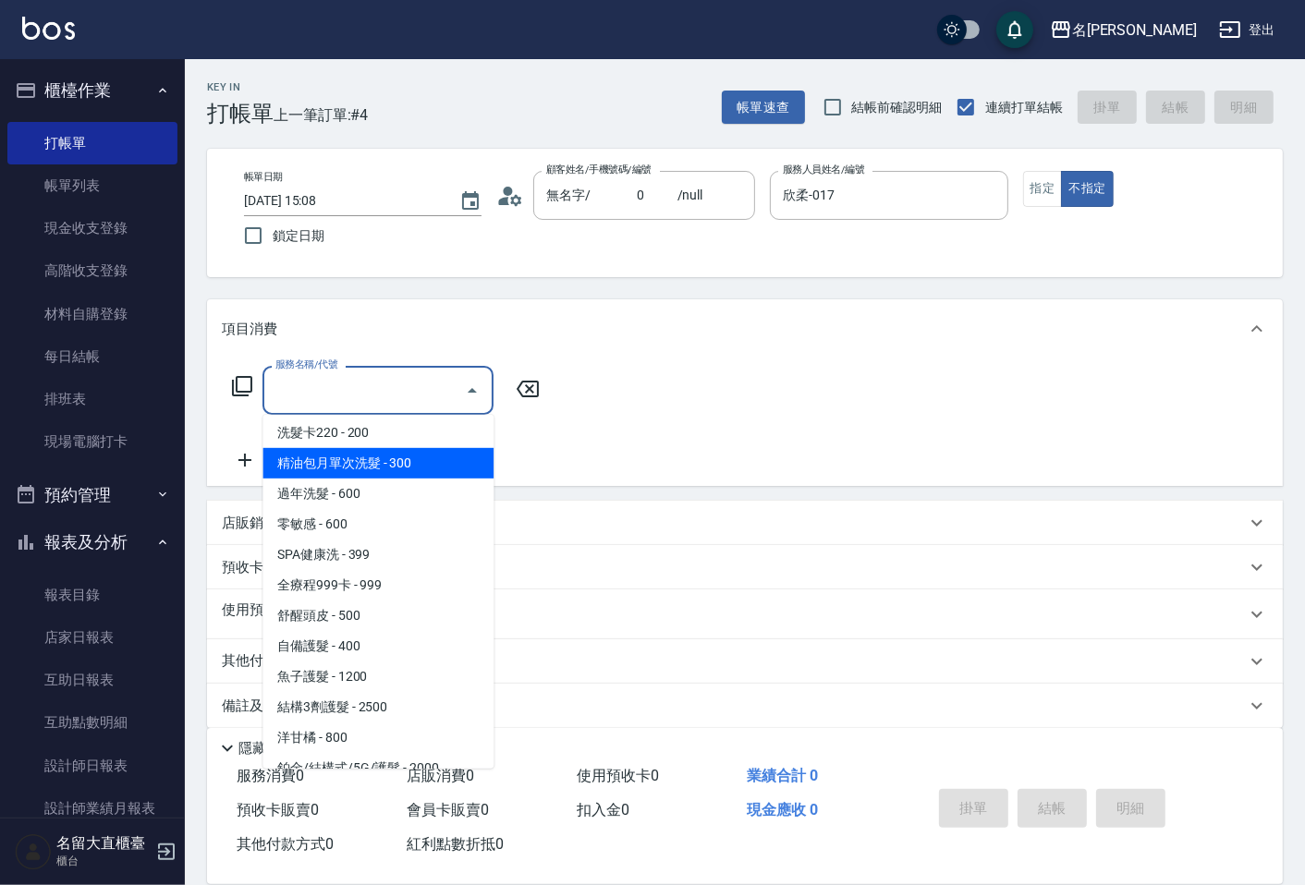
scroll to position [616, 0]
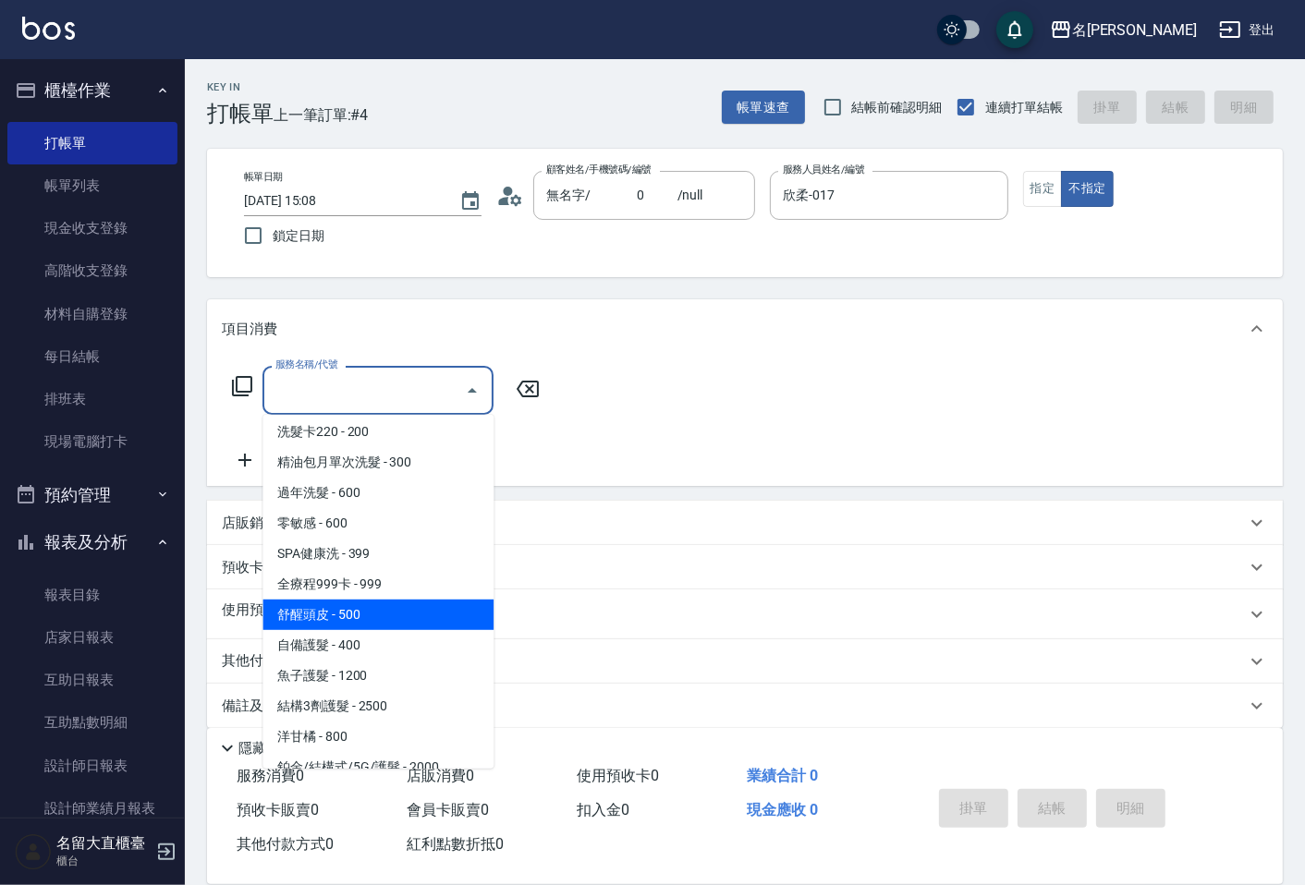
click at [353, 616] on span "舒醒頭皮 - 500" at bounding box center [377, 615] width 231 height 30
type input "舒醒頭皮(517)"
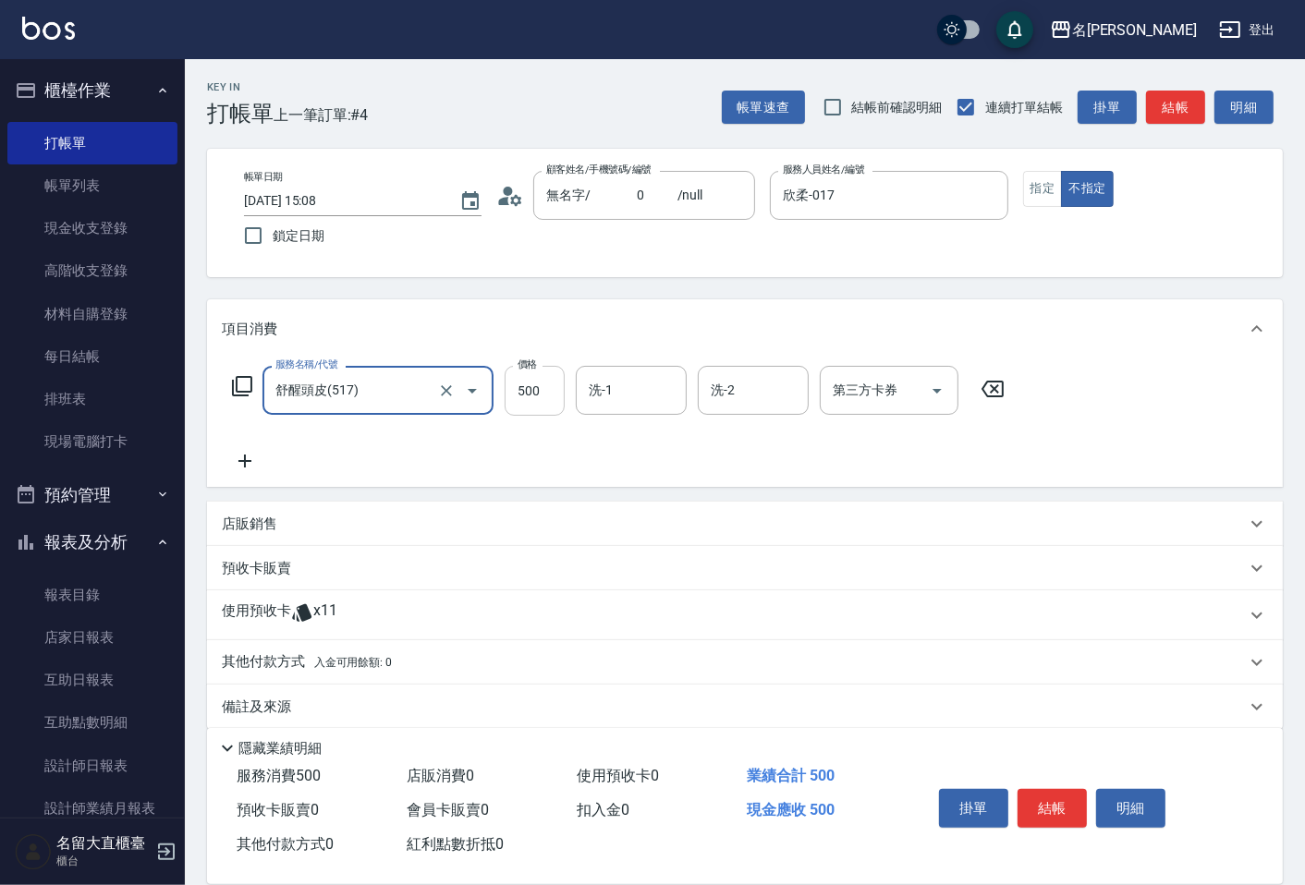
click at [525, 398] on input "500" at bounding box center [535, 391] width 60 height 50
type input "600"
click at [251, 460] on icon at bounding box center [245, 461] width 46 height 22
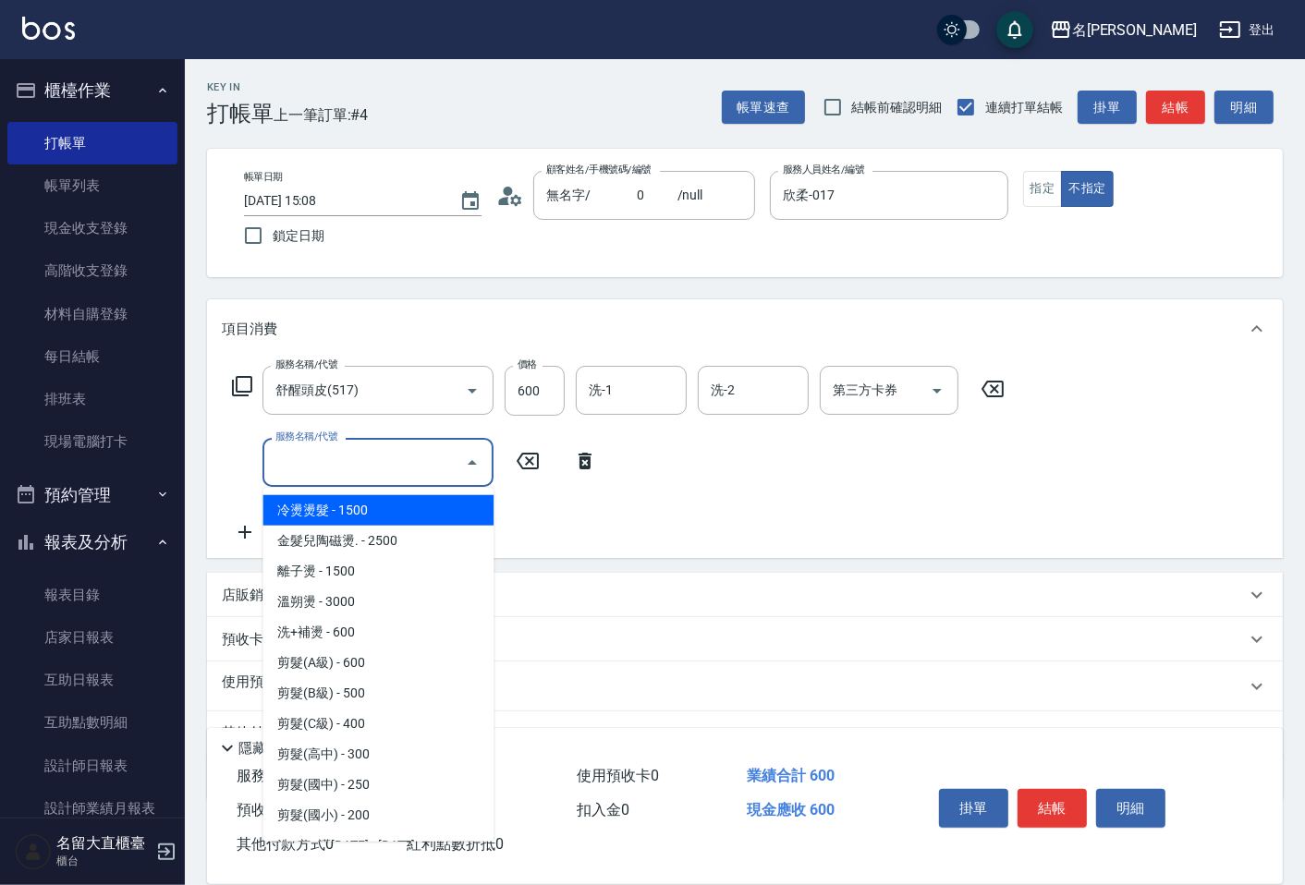
click at [303, 465] on input "服務名稱/代號" at bounding box center [364, 462] width 187 height 32
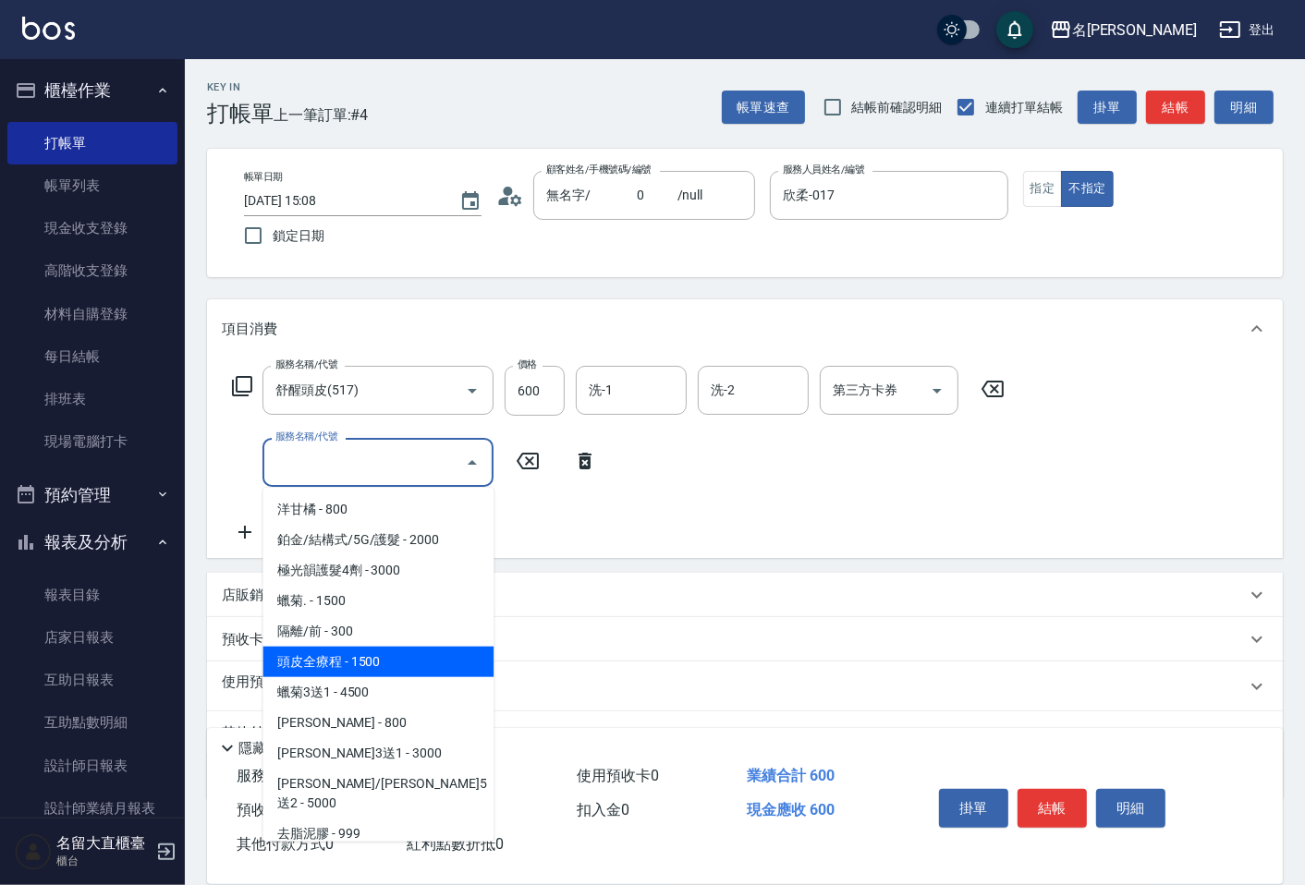
scroll to position [821, 0]
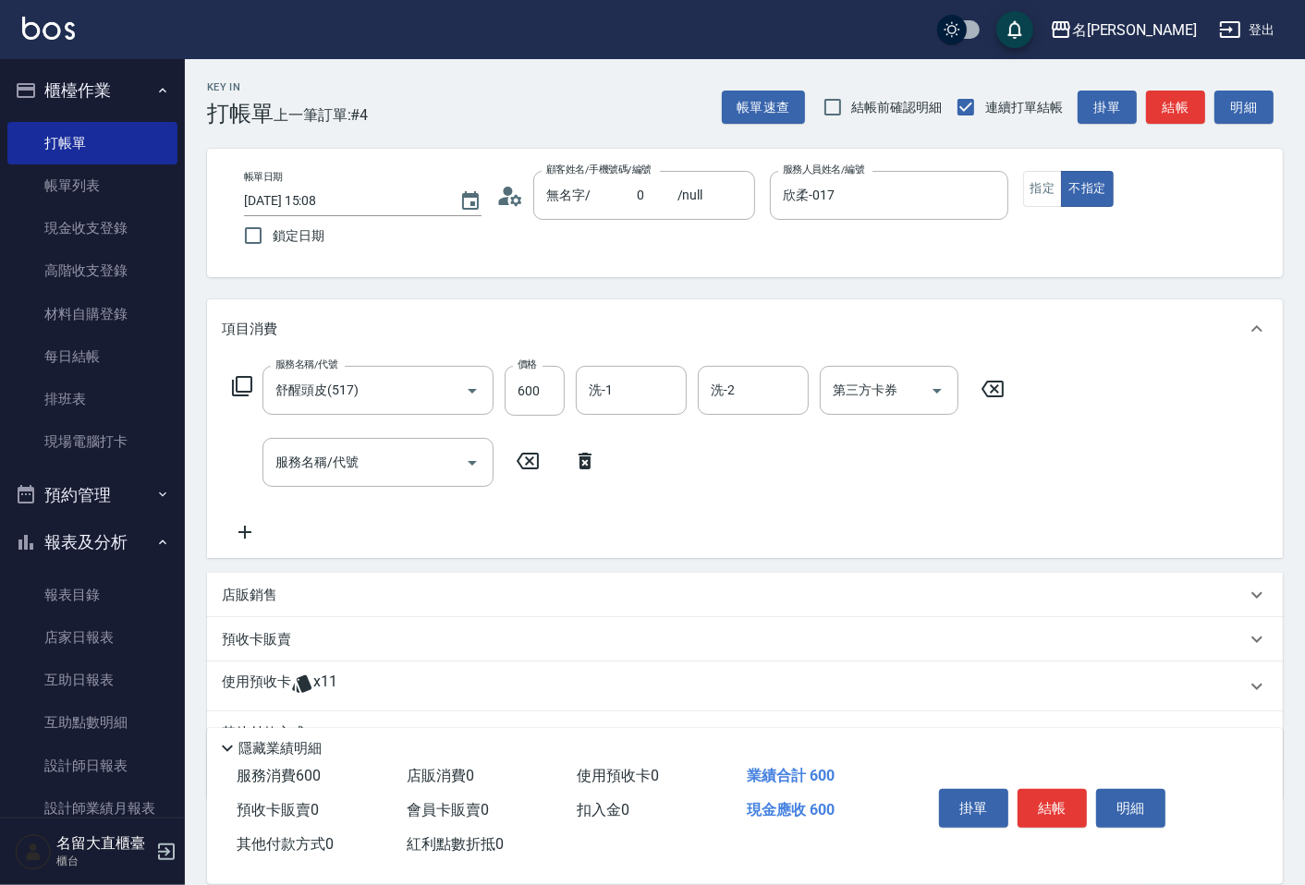
click at [991, 627] on div "預收卡販賣" at bounding box center [745, 639] width 1076 height 44
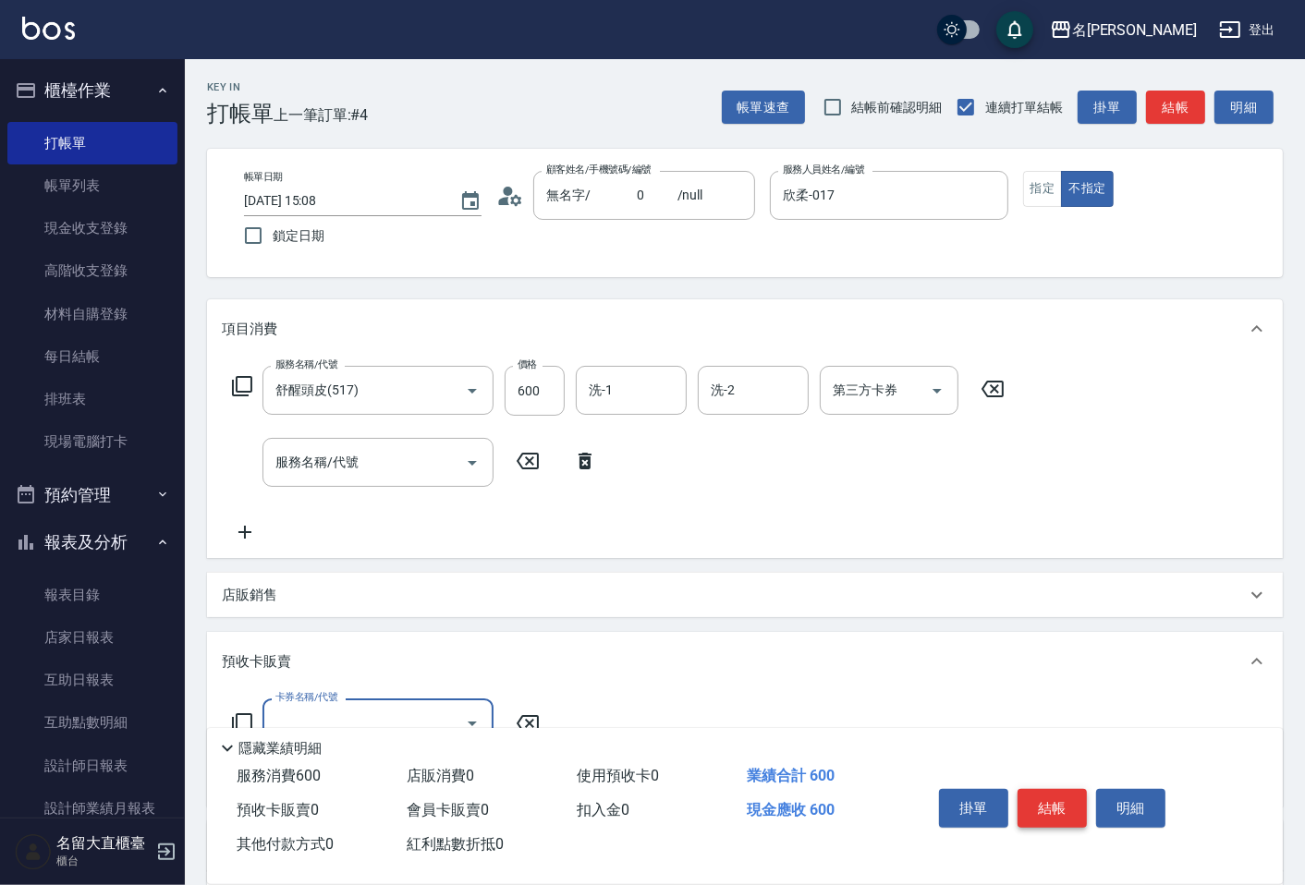
scroll to position [0, 0]
click at [1039, 782] on div "掛單 結帳 明細" at bounding box center [1052, 811] width 241 height 58
click at [1039, 789] on button "結帳" at bounding box center [1052, 808] width 69 height 39
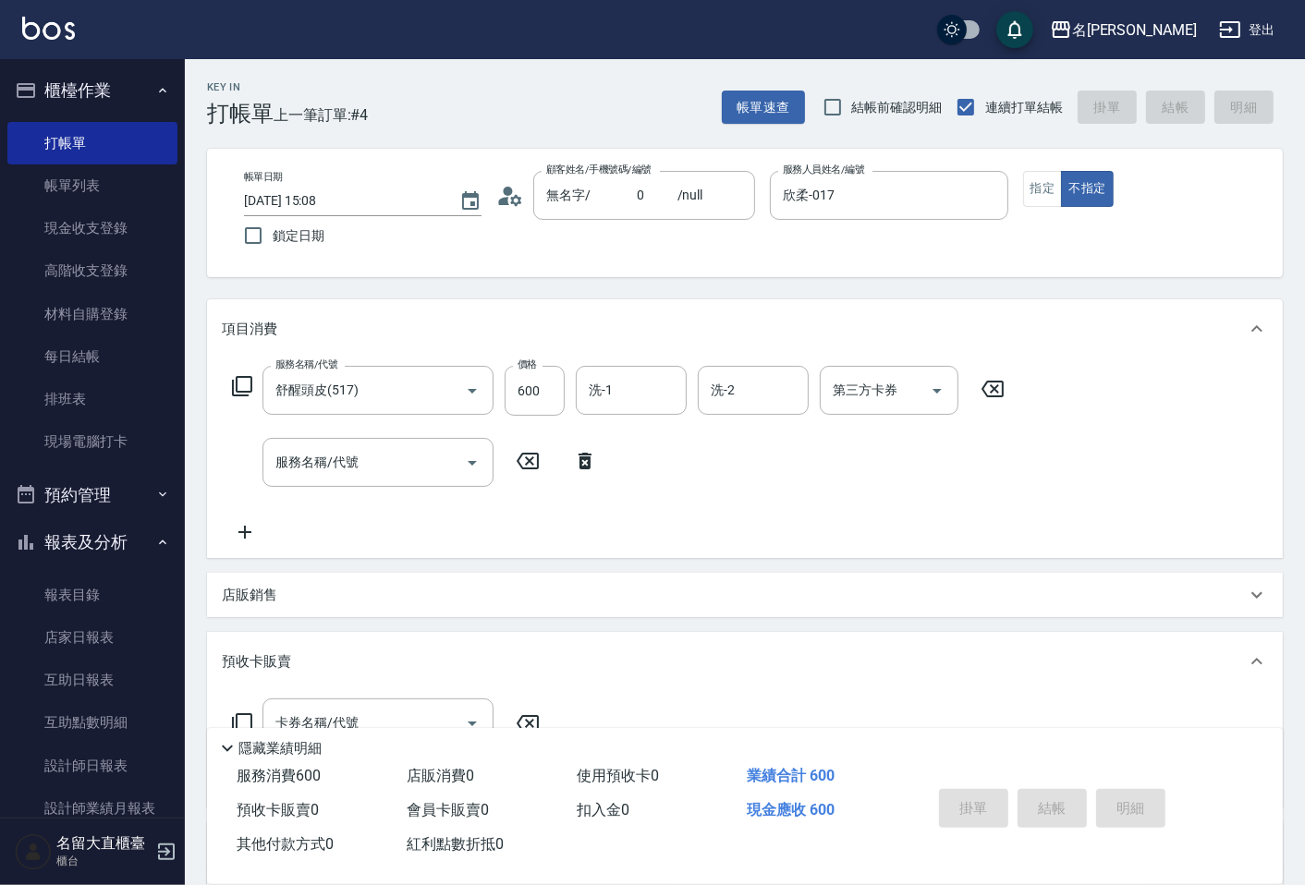
type input "[DATE] 15:27"
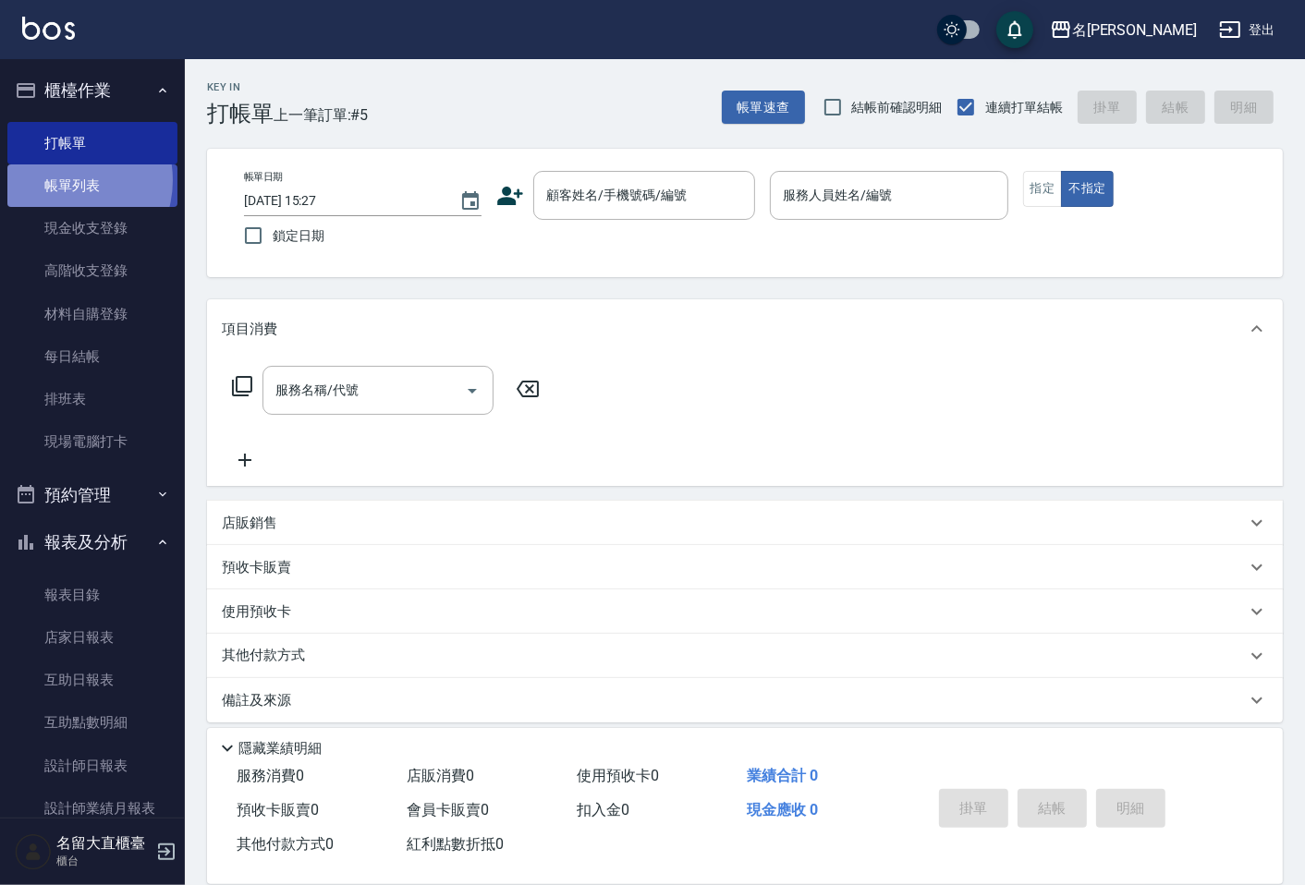
click at [63, 180] on link "帳單列表" at bounding box center [92, 186] width 170 height 43
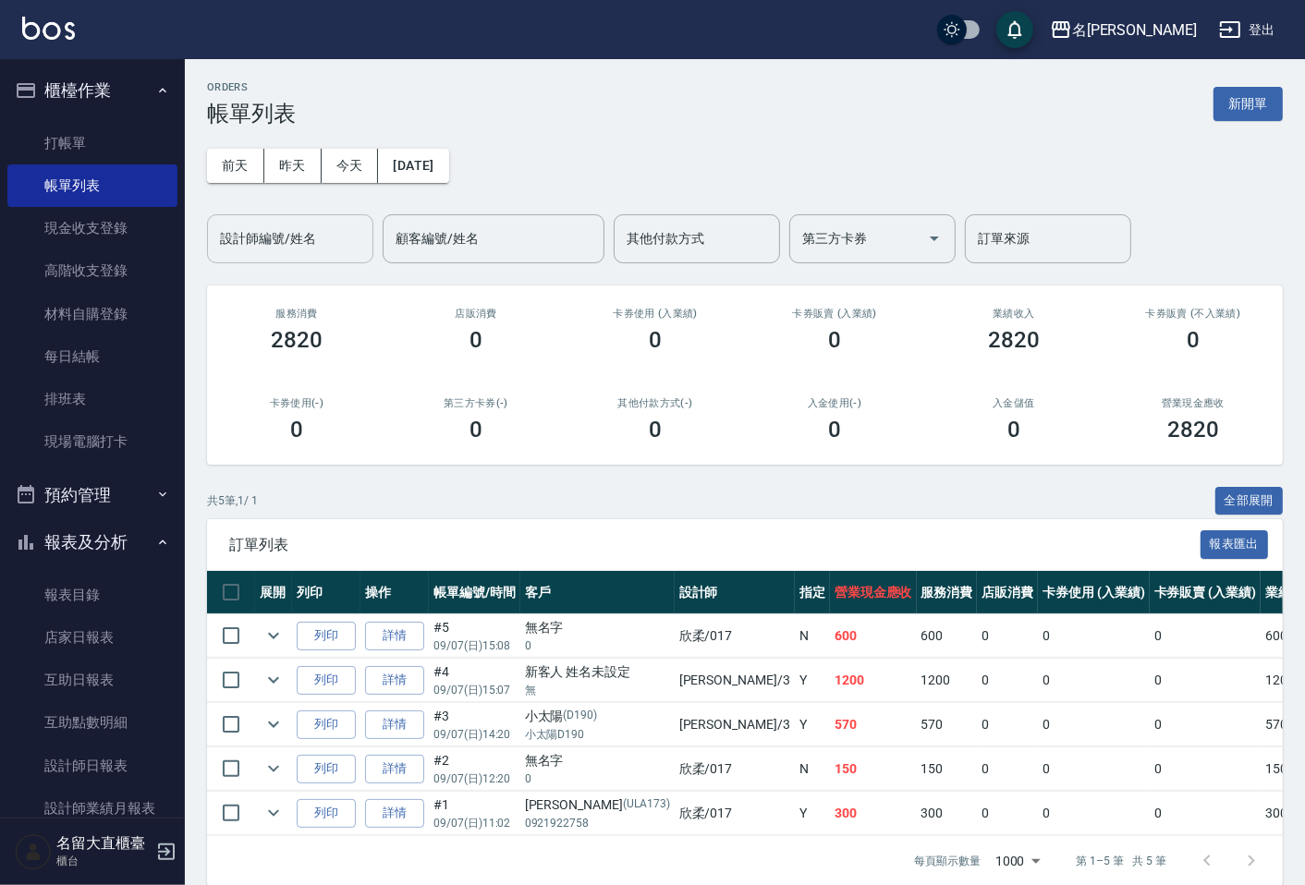
click at [273, 254] on div "設計師編號/姓名" at bounding box center [290, 238] width 166 height 49
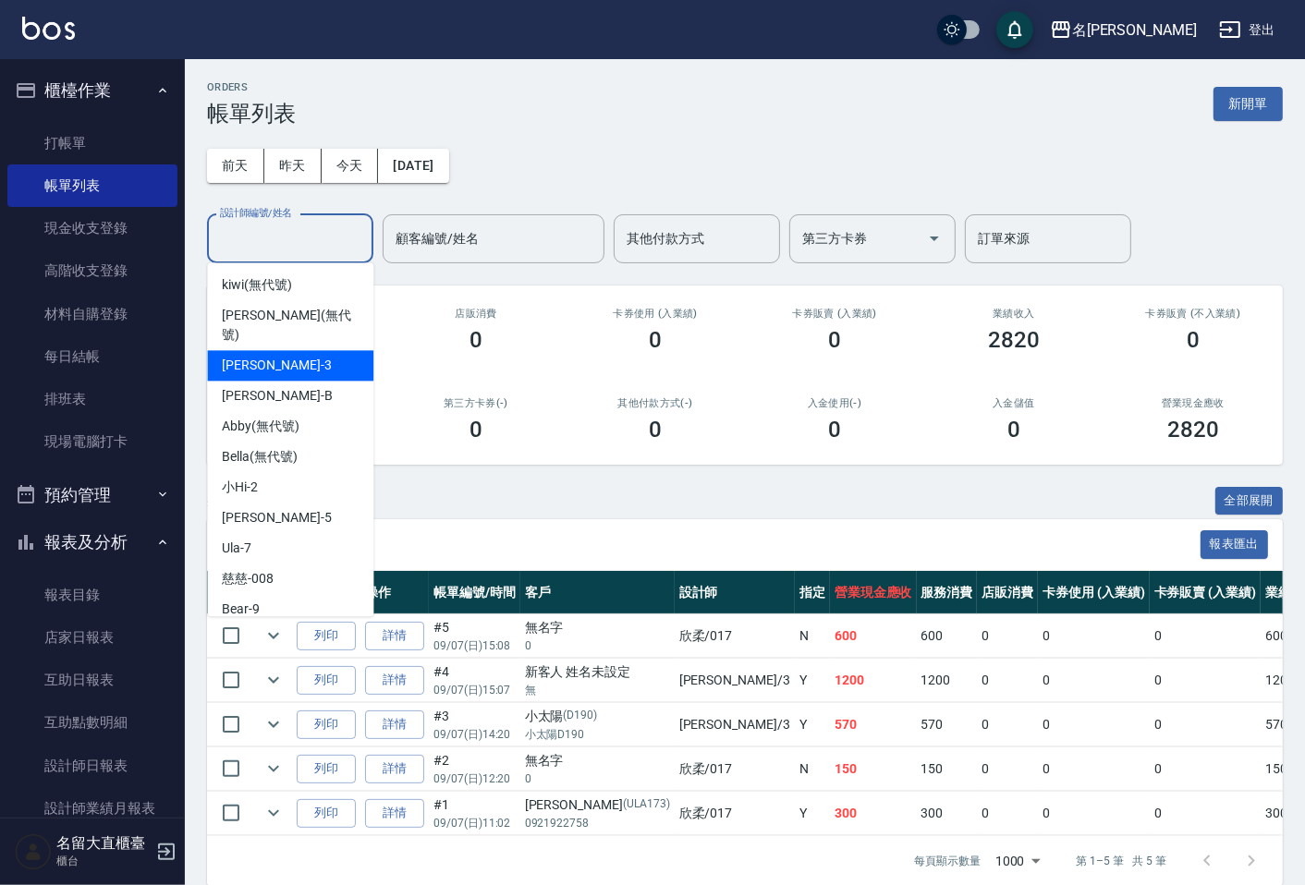
click at [256, 356] on span "[PERSON_NAME]3" at bounding box center [276, 365] width 109 height 19
type input "[PERSON_NAME]3"
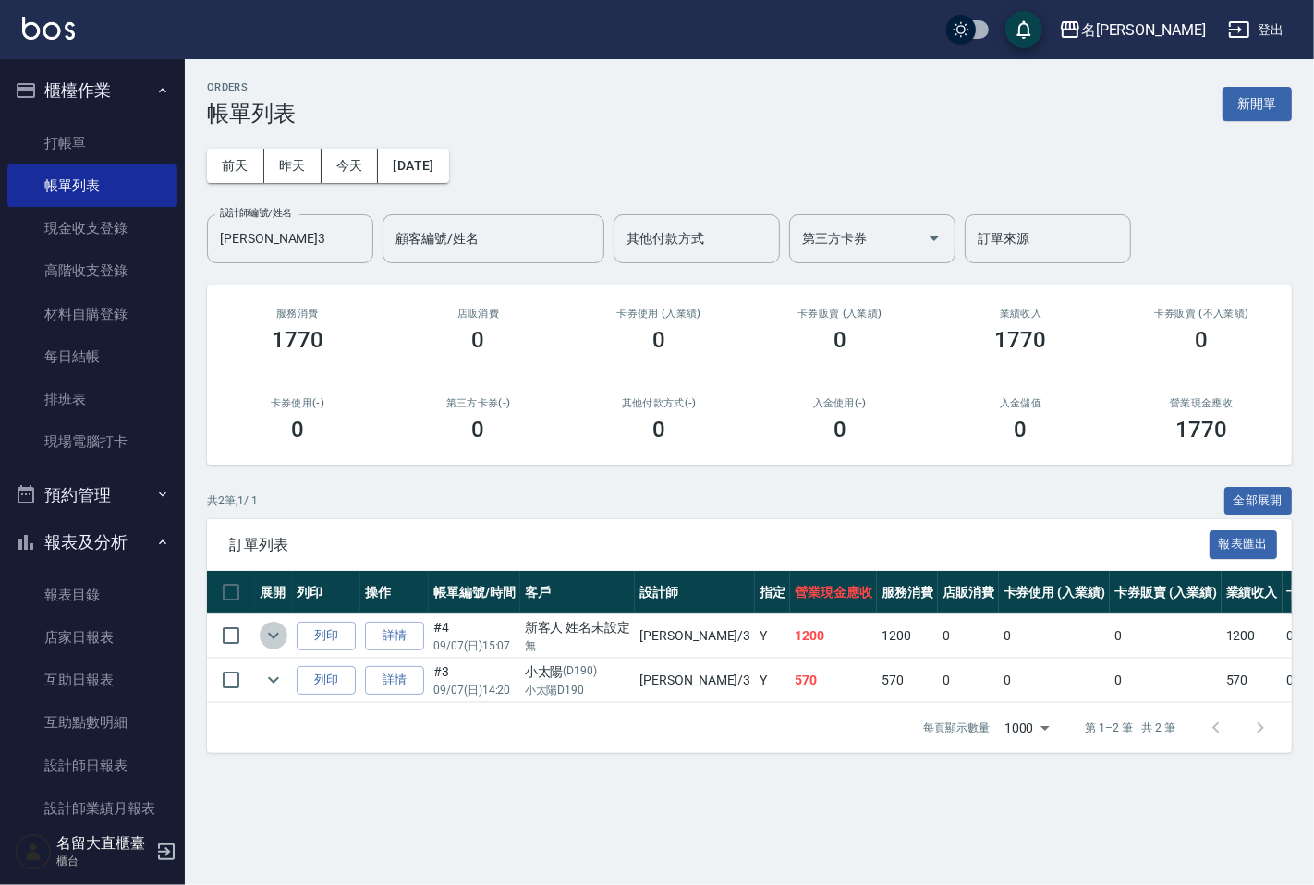
click at [273, 636] on icon "expand row" at bounding box center [273, 636] width 11 height 6
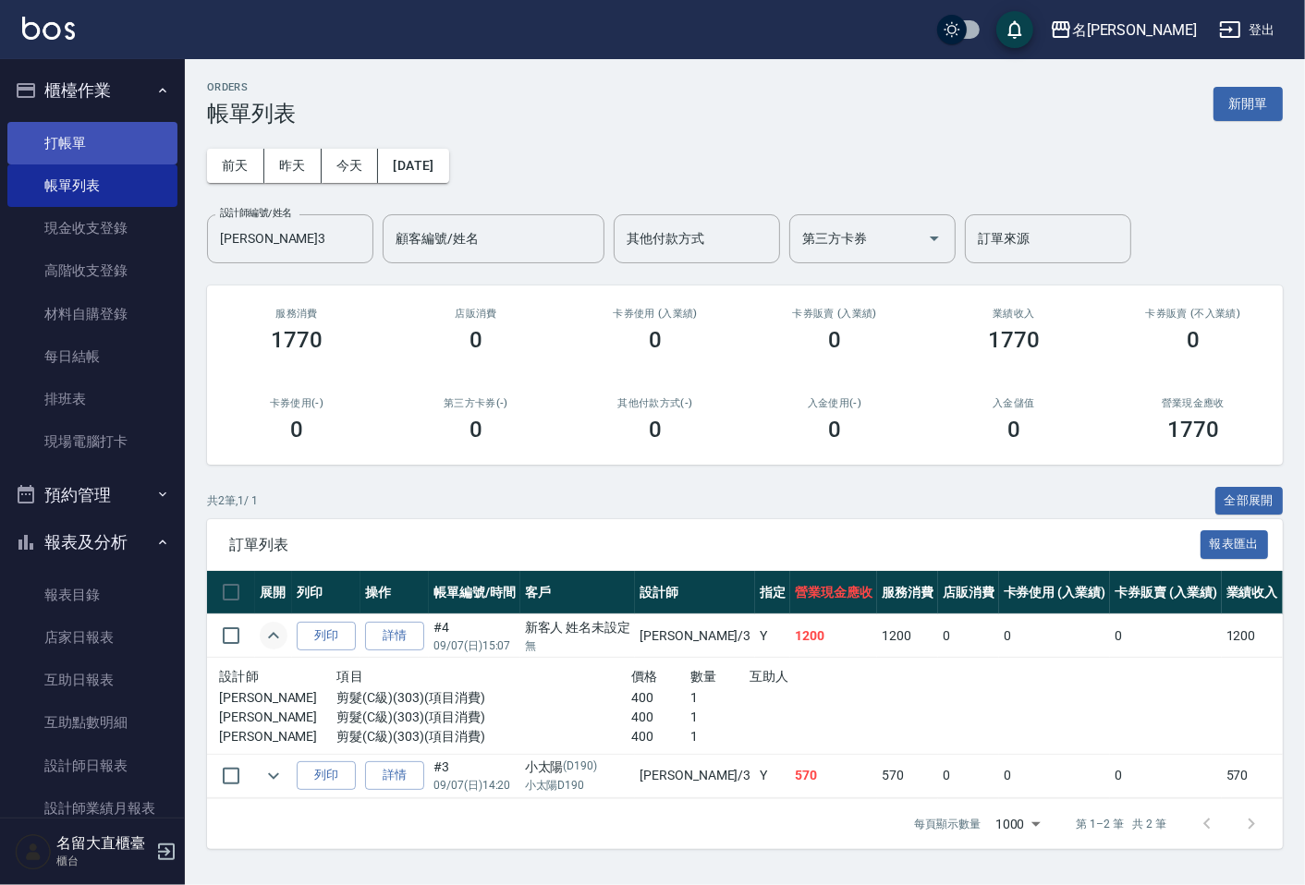
click at [83, 131] on link "打帳單" at bounding box center [92, 143] width 170 height 43
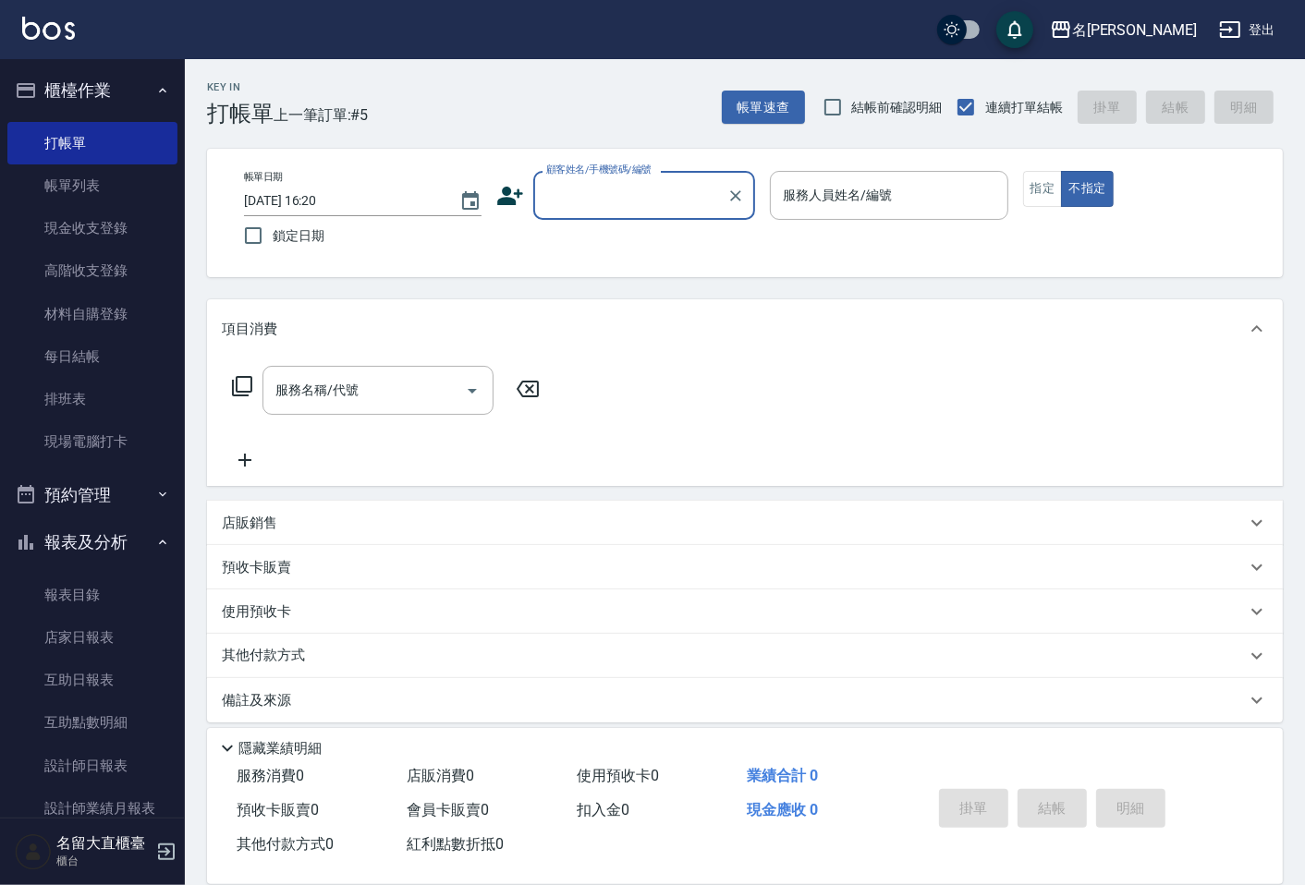
click at [579, 207] on input "顧客姓名/手機號碼/編號" at bounding box center [630, 195] width 177 height 32
type input "顧客姓名未設定/d00/d00"
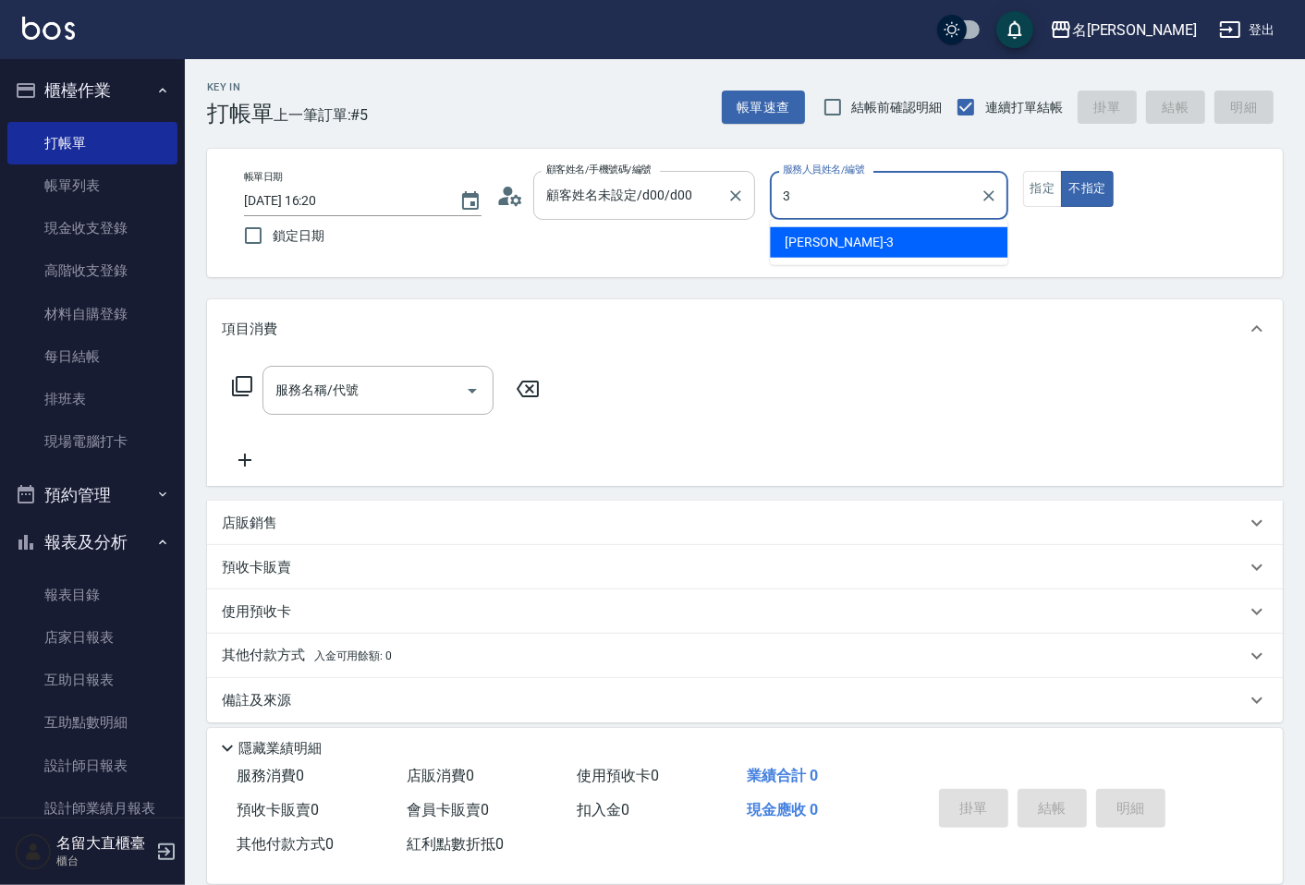
type input "[PERSON_NAME]3"
type button "false"
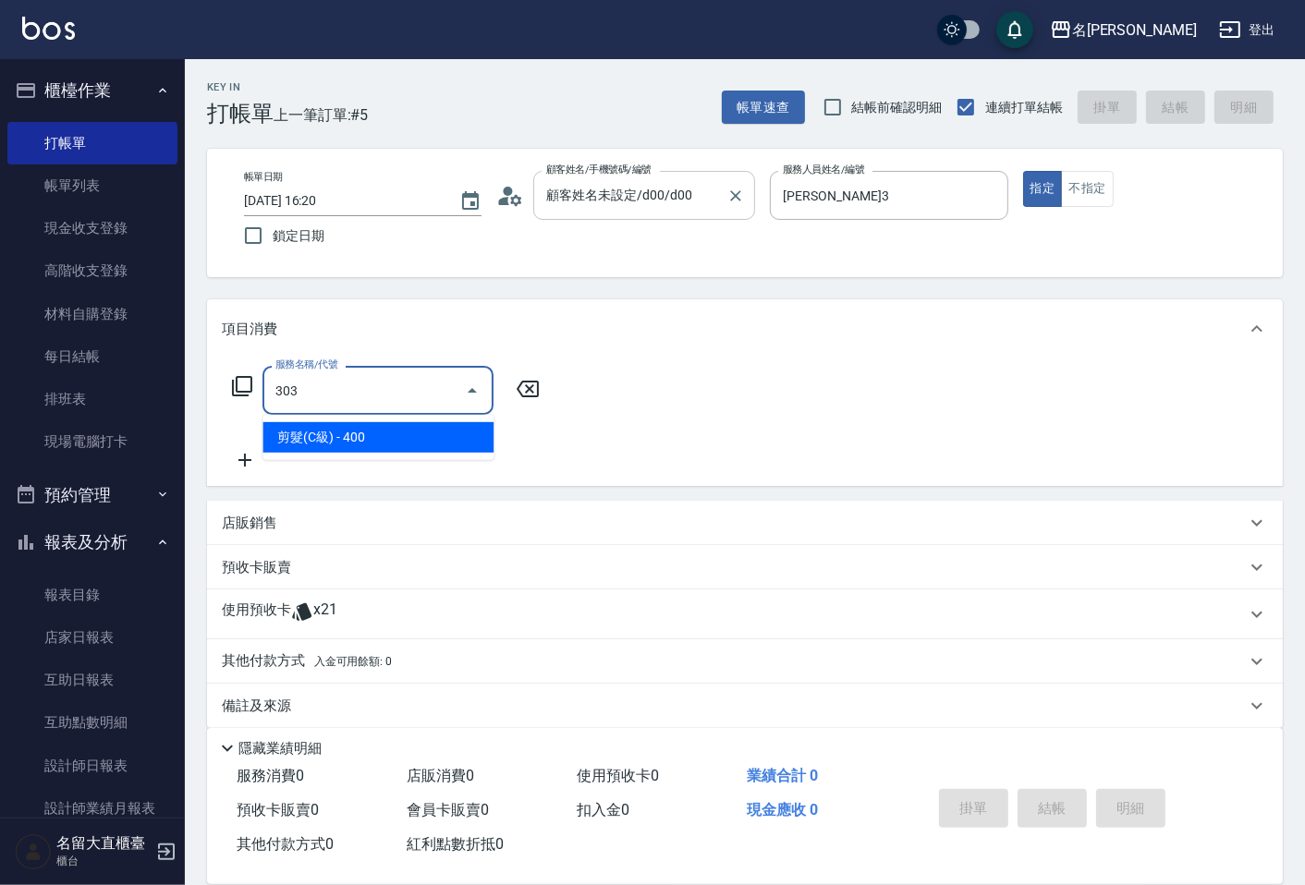
type input "剪髮(C級)(303)"
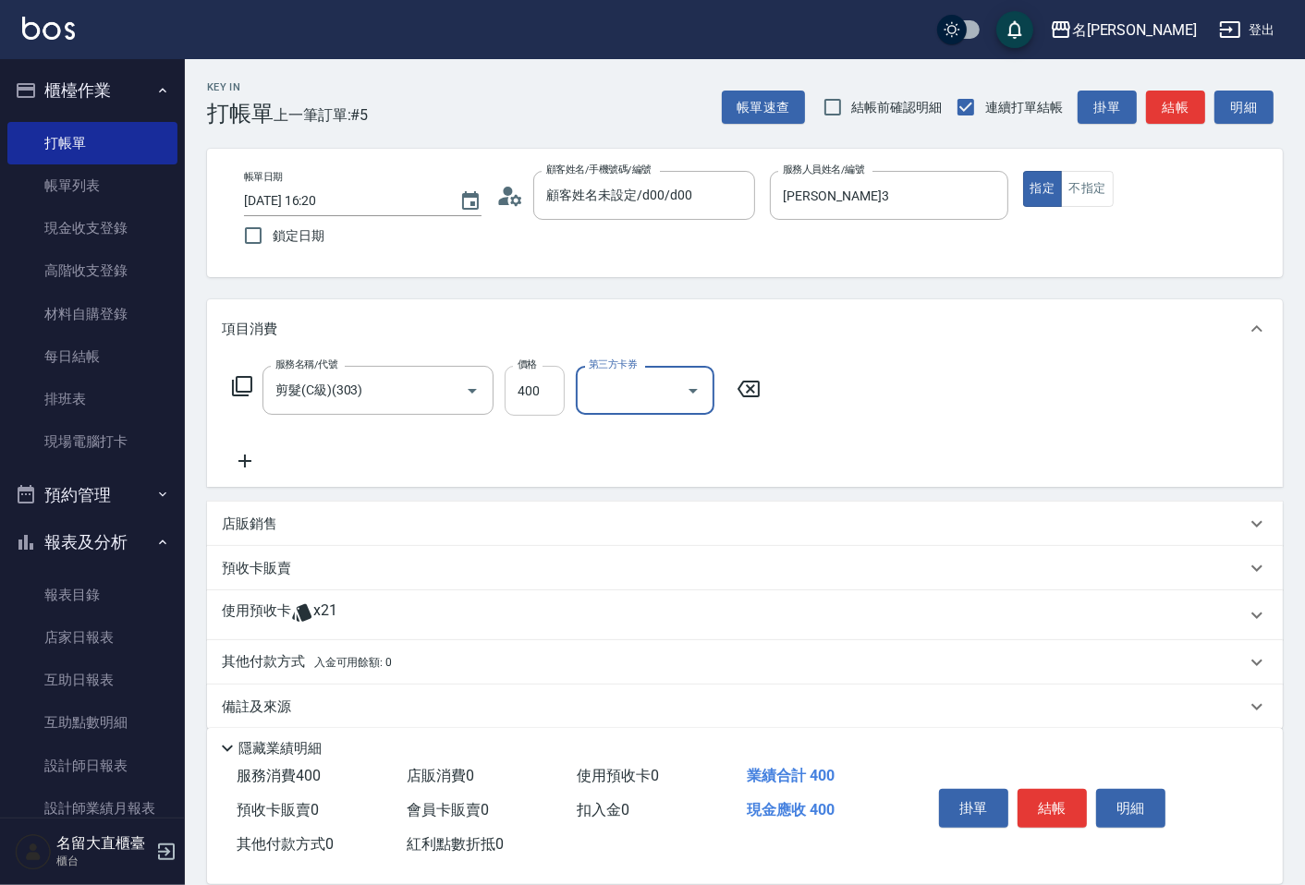
click at [523, 391] on input "400" at bounding box center [535, 391] width 60 height 50
type input "300"
click at [1179, 115] on button "結帳" at bounding box center [1175, 108] width 59 height 34
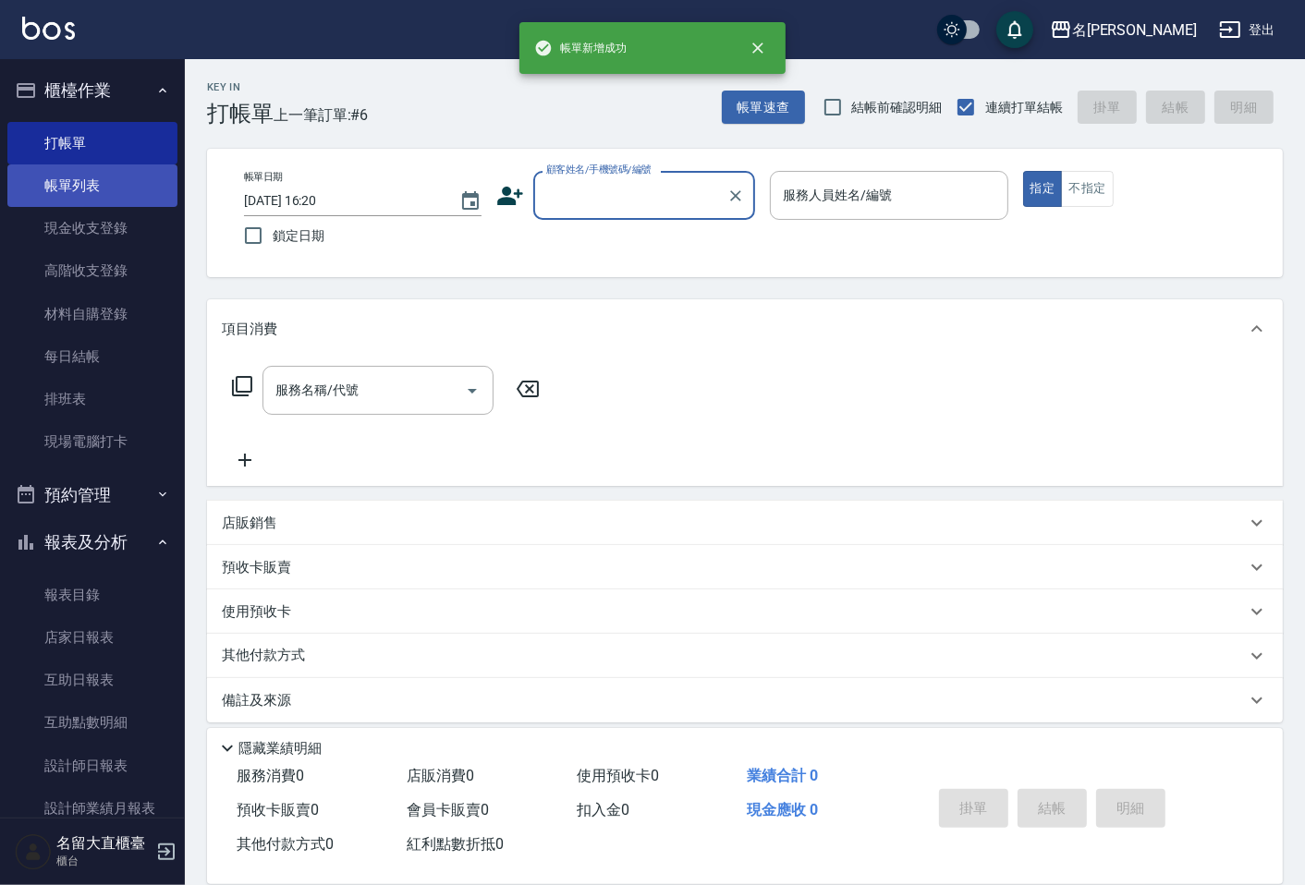
click at [135, 165] on link "帳單列表" at bounding box center [92, 186] width 170 height 43
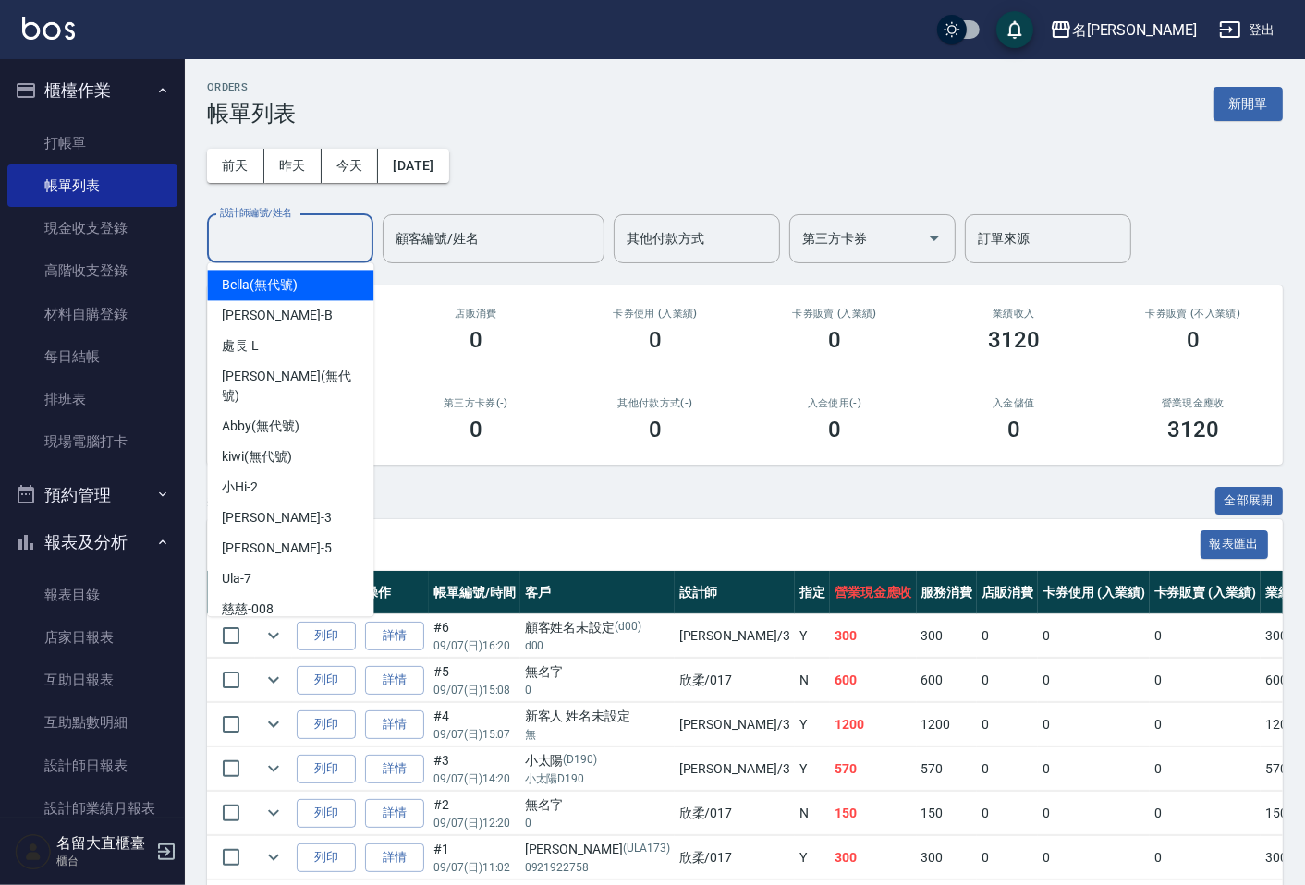
click at [291, 250] on input "設計師編號/姓名" at bounding box center [290, 239] width 150 height 32
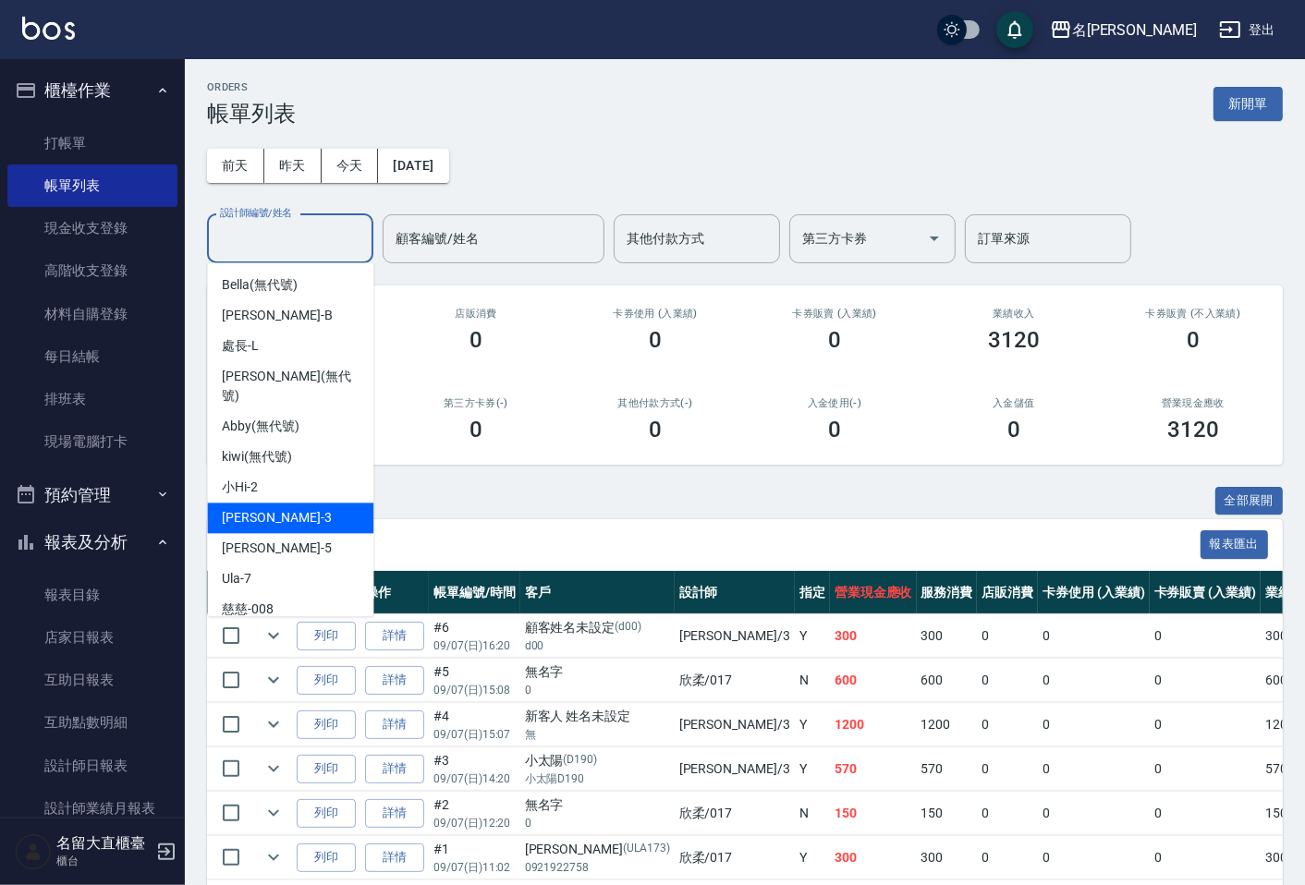
click at [290, 503] on div "[PERSON_NAME]3" at bounding box center [290, 518] width 166 height 30
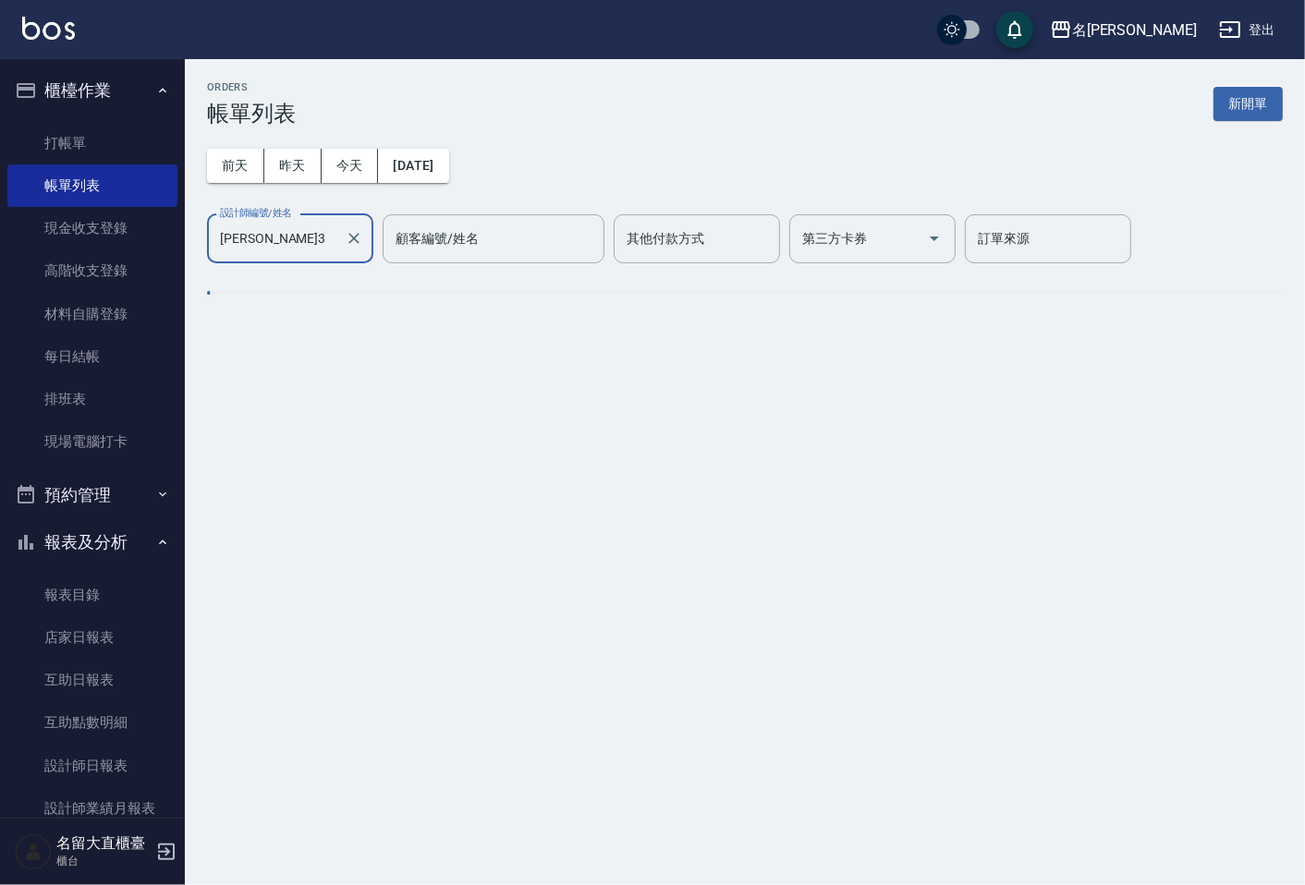
type input "[PERSON_NAME]3"
